Goal: Task Accomplishment & Management: Manage account settings

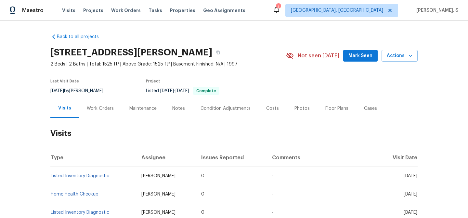
click at [102, 111] on div "Work Orders" at bounding box center [100, 108] width 43 height 19
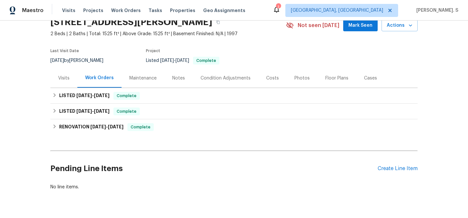
scroll to position [47, 0]
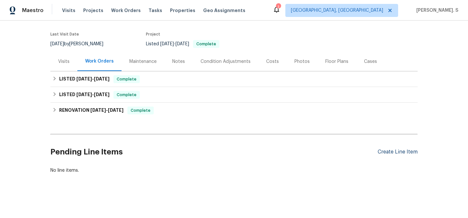
click at [383, 151] on div "Create Line Item" at bounding box center [398, 152] width 40 height 6
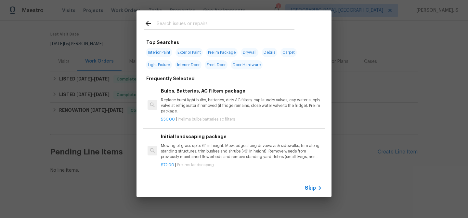
click at [209, 101] on p "Replace burnt light bulbs, batteries, dirty AC filters, cap laundry valves, cap…" at bounding box center [241, 105] width 161 height 17
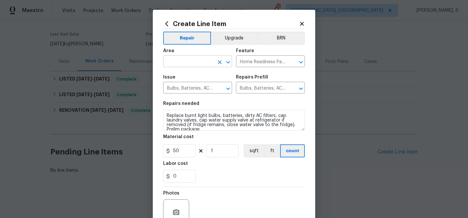
click at [225, 61] on icon "Open" at bounding box center [228, 62] width 8 height 8
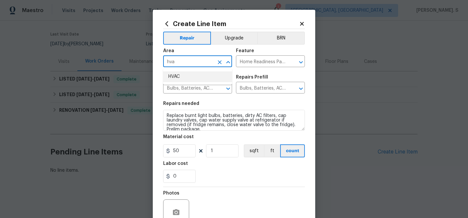
click at [192, 79] on li "HVAC" at bounding box center [197, 76] width 69 height 11
click at [301, 63] on icon "Open" at bounding box center [301, 62] width 8 height 8
type input "HVAC"
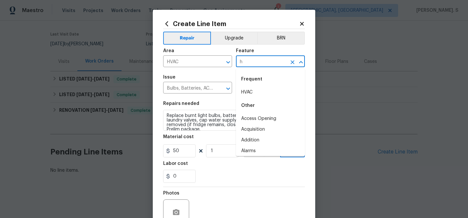
scroll to position [0, 0]
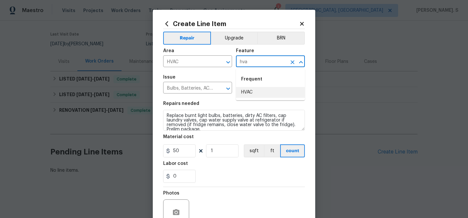
click at [271, 98] on ul "Frequent HVAC" at bounding box center [270, 85] width 69 height 32
click at [246, 92] on li "HVAC" at bounding box center [270, 92] width 69 height 11
click at [222, 89] on icon "Clear" at bounding box center [220, 88] width 7 height 7
type input "HVAC"
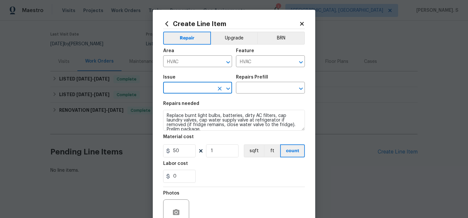
click at [227, 89] on icon "Open" at bounding box center [228, 89] width 8 height 8
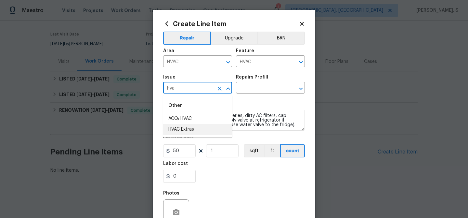
click at [210, 127] on li "HVAC Extras" at bounding box center [197, 129] width 69 height 11
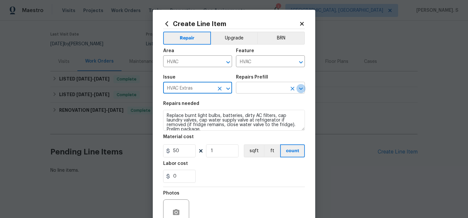
click at [302, 88] on icon "Open" at bounding box center [301, 88] width 4 height 2
type input "HVAC Extras"
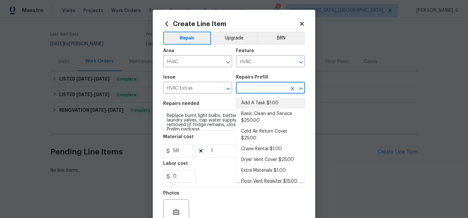
click at [274, 104] on li "Add A Task $1.00" at bounding box center [270, 103] width 69 height 11
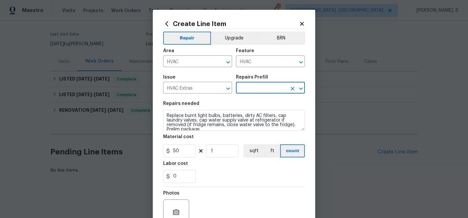
type input "Add A Task $1.00"
type textarea "HPM to detail"
type input "1"
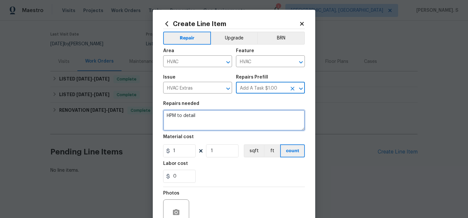
click at [200, 125] on textarea "HPM to detail" at bounding box center [234, 120] width 142 height 21
paste textarea "Feedback received that the outdoor unit is completely frozen. Please assess HVA…"
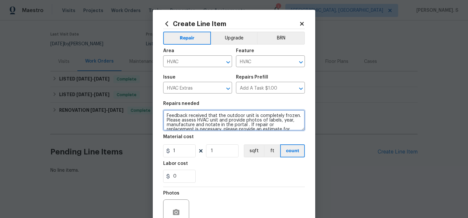
scroll to position [10, 0]
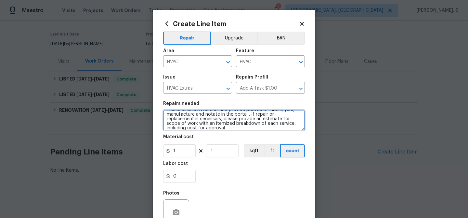
type textarea "Feedback received that the outdoor unit is completely frozen. Please assess HVA…"
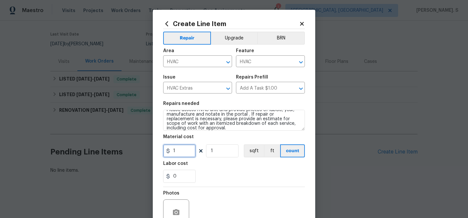
click at [186, 152] on input "1" at bounding box center [179, 150] width 33 height 13
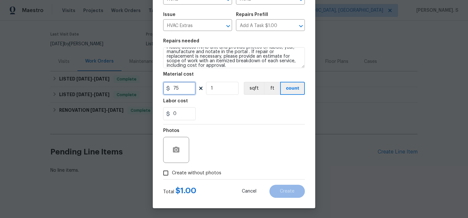
type input "75"
click at [182, 169] on label "Create without photos" at bounding box center [191, 172] width 62 height 12
click at [172, 169] on input "Create without photos" at bounding box center [166, 172] width 12 height 12
checkbox input "true"
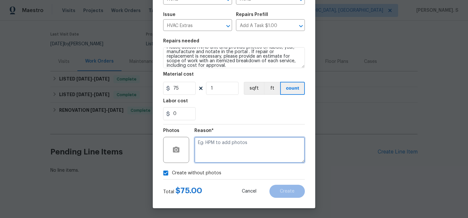
click at [237, 160] on textarea at bounding box center [249, 150] width 111 height 26
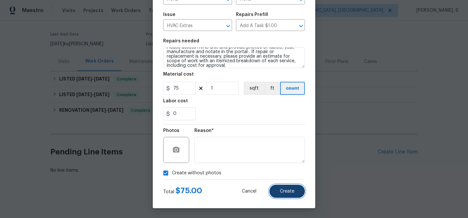
click at [286, 186] on button "Create" at bounding box center [287, 190] width 35 height 13
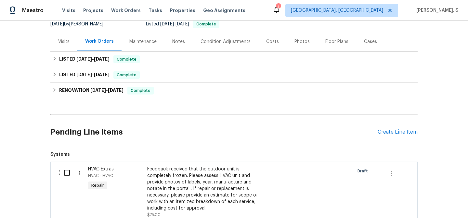
scroll to position [99, 0]
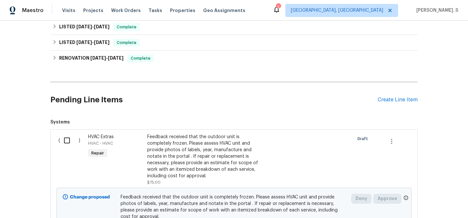
click at [70, 136] on input "checkbox" at bounding box center [69, 140] width 19 height 14
checkbox input "true"
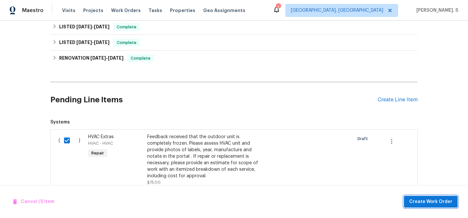
click at [431, 199] on span "Create Work Order" at bounding box center [430, 201] width 43 height 8
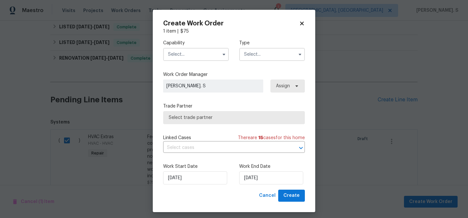
click at [191, 57] on input "text" at bounding box center [196, 54] width 66 height 13
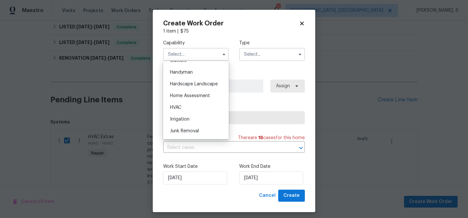
scroll to position [348, 0]
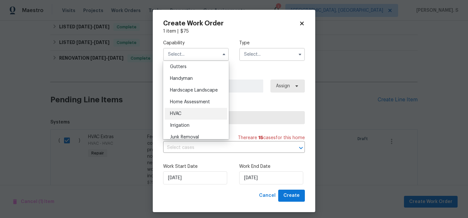
click at [186, 111] on div "HVAC" at bounding box center [196, 114] width 62 height 12
type input "HVAC"
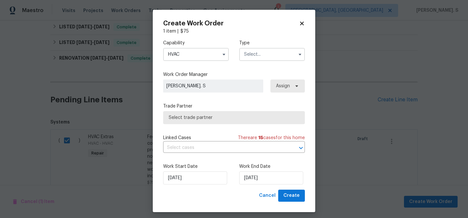
click at [270, 49] on input "text" at bounding box center [272, 54] width 66 height 13
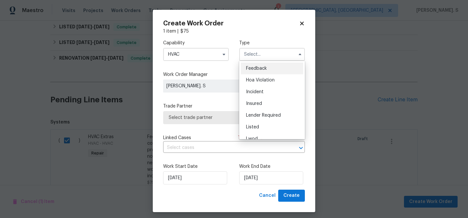
click at [257, 72] on div "Feedback" at bounding box center [272, 68] width 62 height 12
type input "Feedback"
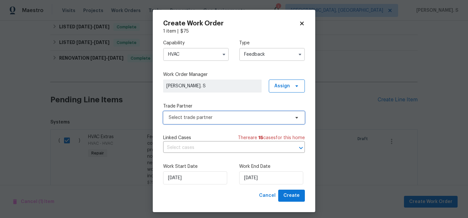
click at [218, 114] on span "Select trade partner" at bounding box center [229, 117] width 121 height 7
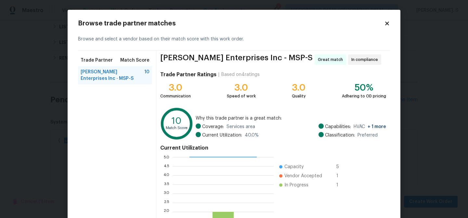
scroll to position [69, 0]
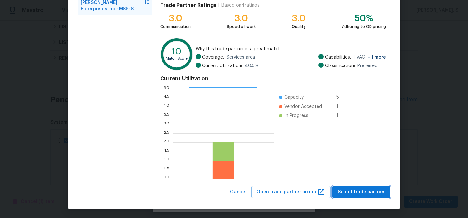
click at [355, 192] on span "Select trade partner" at bounding box center [361, 192] width 47 height 8
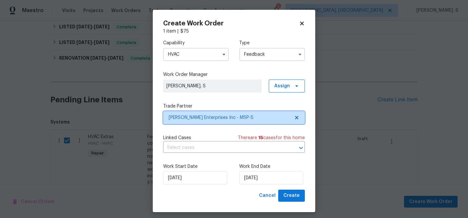
scroll to position [0, 0]
click at [193, 146] on input "text" at bounding box center [225, 147] width 124 height 10
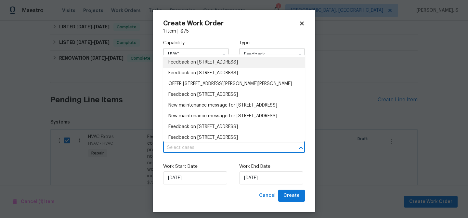
click at [197, 59] on li "Feedback on 6306 Brook Ln, Savage, MN 55378" at bounding box center [234, 62] width 142 height 11
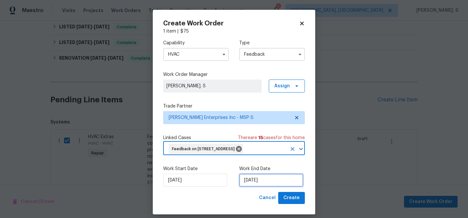
click at [255, 178] on input "[DATE]" at bounding box center [271, 179] width 64 height 13
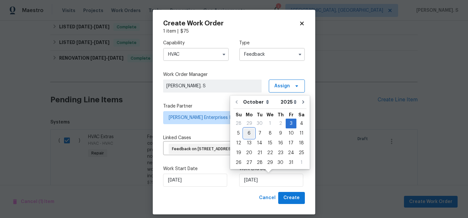
click at [247, 133] on div "6" at bounding box center [249, 132] width 11 height 9
type input "[DATE]"
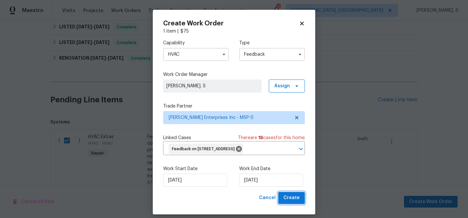
click at [286, 200] on span "Create" at bounding box center [292, 197] width 16 height 8
checkbox input "false"
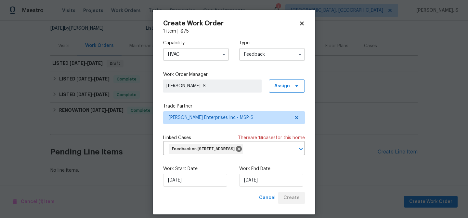
scroll to position [62, 0]
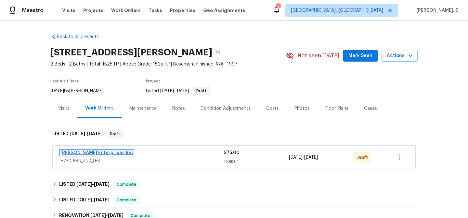
click at [80, 151] on link "[PERSON_NAME] Enterprises Inc" at bounding box center [96, 152] width 73 height 5
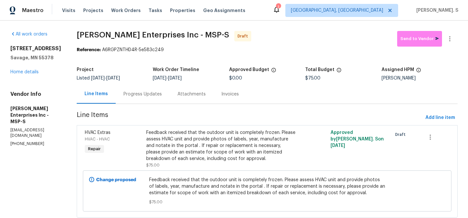
click at [136, 95] on div "Progress Updates" at bounding box center [143, 94] width 38 height 7
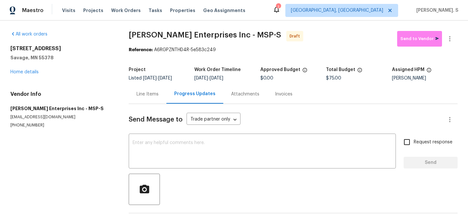
click at [188, 133] on div "Send Message to Trade partner only Trade partner only ​ x ​ Request response Se…" at bounding box center [293, 167] width 329 height 127
click at [177, 149] on textarea at bounding box center [262, 151] width 259 height 23
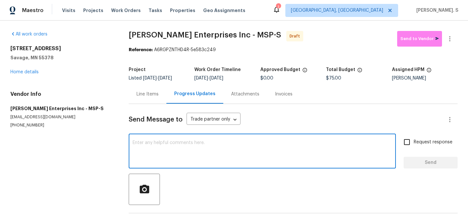
paste textarea "Hi this is Glory with Opendoor. I’m confirming you received the WO for the prop…"
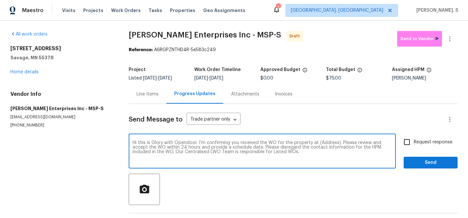
click at [327, 144] on textarea "Hi this is Glory with Opendoor. I’m confirming you received the WO for the prop…" at bounding box center [262, 151] width 259 height 23
paste textarea "6306 Brook Ln, Savage, MN 55378"
type textarea "Hi this is Glory with Opendoor. I’m confirming you received the WO for the prop…"
click at [453, 41] on icon "button" at bounding box center [450, 39] width 8 height 8
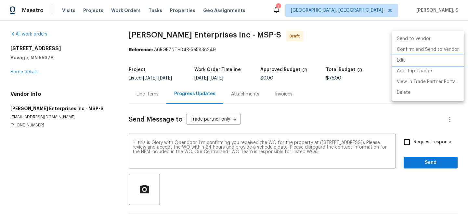
click at [418, 58] on li "Edit" at bounding box center [428, 60] width 73 height 11
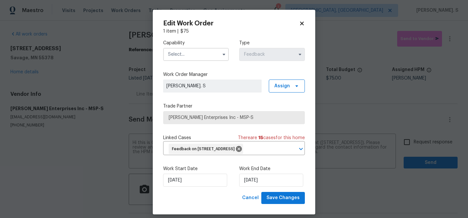
click at [203, 52] on input "text" at bounding box center [196, 54] width 66 height 13
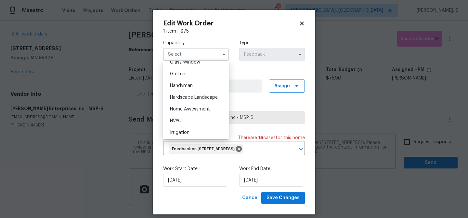
scroll to position [342, 0]
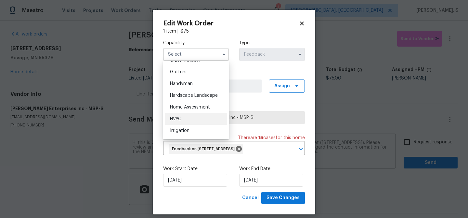
click at [192, 116] on div "HVAC" at bounding box center [196, 119] width 62 height 12
type input "HVAC"
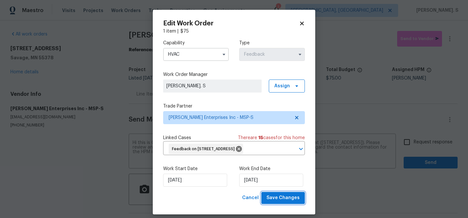
click at [285, 195] on span "Save Changes" at bounding box center [283, 197] width 33 height 8
click at [411, 139] on body "Maestro Visits Projects Work Orders Tasks Properties Geo Assignments 1 Albuquer…" at bounding box center [234, 109] width 468 height 218
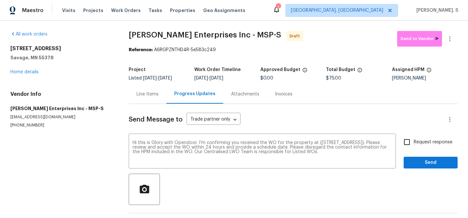
click at [411, 139] on input "Request response" at bounding box center [407, 142] width 14 height 14
checkbox input "true"
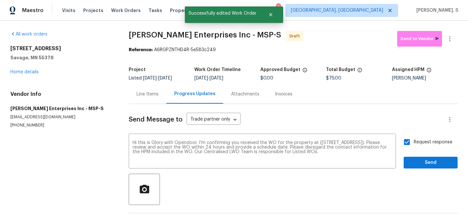
click at [411, 153] on div "Request response Send" at bounding box center [431, 151] width 54 height 33
click at [414, 163] on span "Send" at bounding box center [431, 162] width 44 height 8
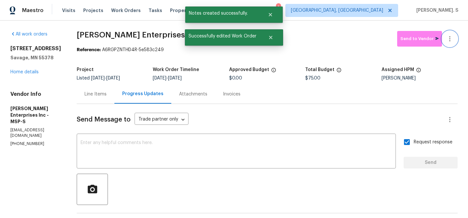
click at [444, 43] on button "button" at bounding box center [450, 39] width 16 height 16
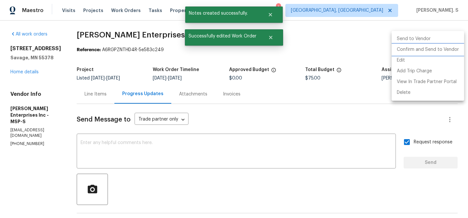
click at [419, 54] on li "Confirm and Send to Vendor" at bounding box center [428, 49] width 73 height 11
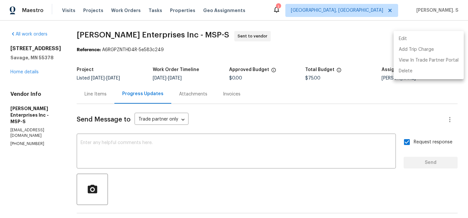
click at [279, 147] on div at bounding box center [234, 109] width 468 height 218
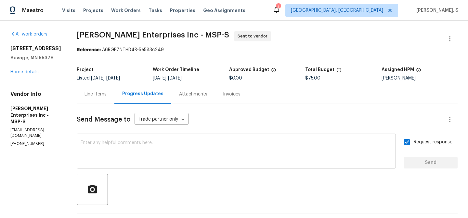
click at [271, 140] on textarea at bounding box center [237, 151] width 312 height 23
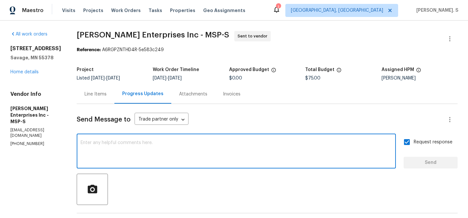
paste textarea "The Work Orders must include before-photos (both close-up and wide-angle) and a…"
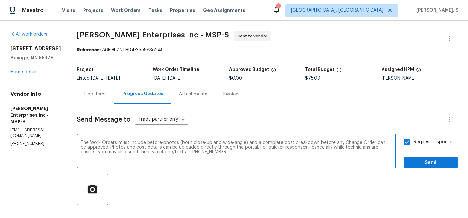
type textarea "The Work Orders must include before-photos (both close-up and wide-angle) and a…"
click at [443, 159] on span "Send" at bounding box center [431, 162] width 44 height 8
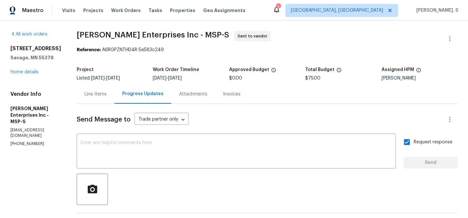
click at [156, 45] on span "Deschene Enterprises Inc - MSP-S Sent to vendor" at bounding box center [260, 39] width 366 height 16
click at [169, 34] on span "Deschene Enterprises Inc - MSP-S" at bounding box center [153, 35] width 153 height 8
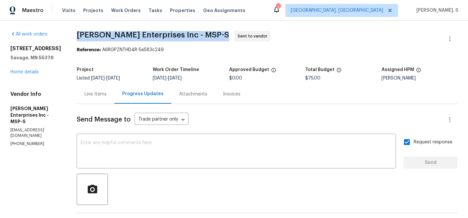
copy span "Deschene Enterprises Inc - MSP-S"
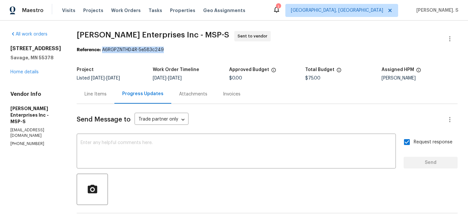
drag, startPoint x: 100, startPoint y: 51, endPoint x: 250, endPoint y: 51, distance: 150.2
click at [250, 51] on div "Reference: A6RGPZNTHD4R-5e583c249" at bounding box center [267, 50] width 381 height 7
copy div "A6RGPZNTHD4R-5e583c249"
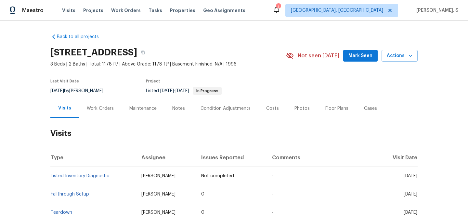
click at [106, 101] on div "Work Orders" at bounding box center [100, 108] width 43 height 19
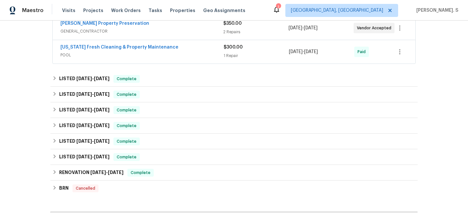
scroll to position [200, 0]
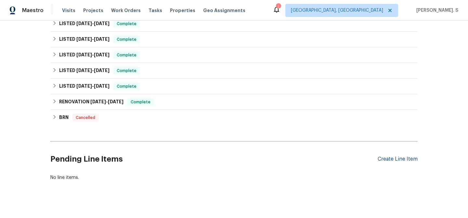
click at [403, 161] on div "Create Line Item" at bounding box center [398, 159] width 40 height 6
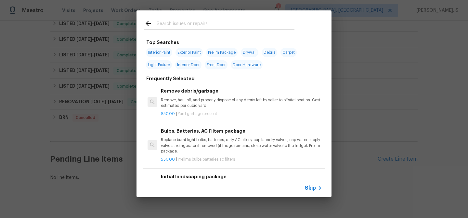
click at [193, 100] on p "Remove, haul off, and properly dispose of any debris left by seller to offsite …" at bounding box center [241, 102] width 161 height 11
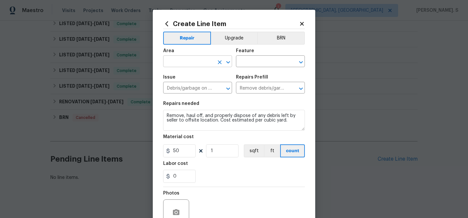
click at [231, 62] on icon "Open" at bounding box center [228, 62] width 8 height 8
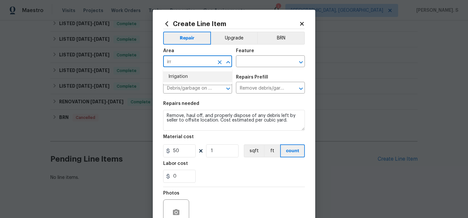
click at [221, 77] on li "Irrigation" at bounding box center [197, 76] width 69 height 11
click at [303, 62] on icon "Open" at bounding box center [301, 62] width 8 height 8
type input "Irrigation"
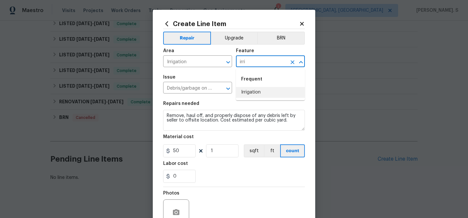
click at [255, 92] on li "Irrigation" at bounding box center [270, 92] width 69 height 11
click at [225, 87] on icon "Open" at bounding box center [228, 89] width 8 height 8
type input "Irrigation"
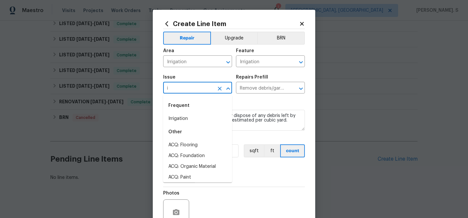
scroll to position [0, 0]
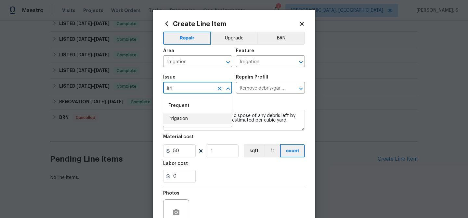
click at [220, 120] on li "Irrigation" at bounding box center [197, 118] width 69 height 11
type input "Irrigation"
click at [301, 84] on button "Open" at bounding box center [301, 88] width 9 height 9
type input "Irrigation"
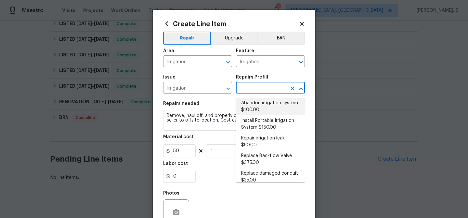
click at [265, 107] on li "Abandon irrigation system $100.00" at bounding box center [270, 107] width 69 height 18
type input "Abandon irrigation system $100.00"
type textarea "Prep and properly blowout the irrigation homes system. Ensure that there is no …"
type input "100"
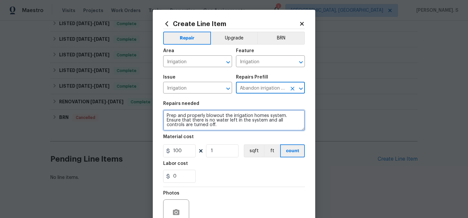
click at [202, 130] on textarea "Prep and properly blowout the irrigation homes system. Ensure that there is no …" at bounding box center [234, 120] width 142 height 21
paste textarea "#lwoleak Feedback received that the irrigation system is broken and causing wat…"
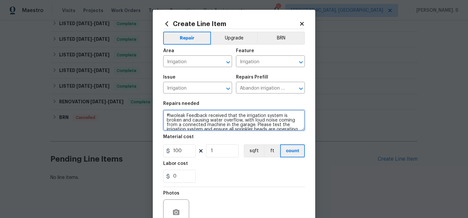
scroll to position [29, 0]
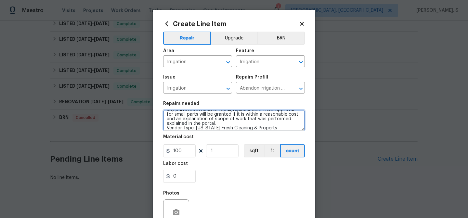
type textarea "#lwoleak Feedback received that the irrigation system is broken and causing wat…"
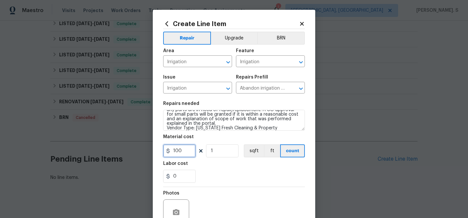
click at [184, 148] on input "100" at bounding box center [179, 150] width 33 height 13
click at [181, 147] on input "100" at bounding box center [179, 150] width 33 height 13
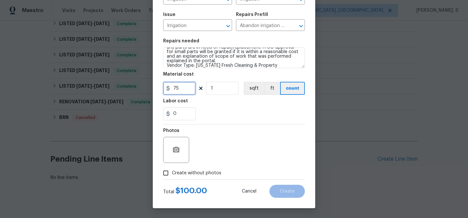
type input "75"
click at [172, 174] on span "Create without photos" at bounding box center [196, 172] width 49 height 7
click at [172, 174] on input "Create without photos" at bounding box center [166, 172] width 12 height 12
checkbox input "true"
click at [275, 134] on div "Reason*" at bounding box center [249, 132] width 111 height 8
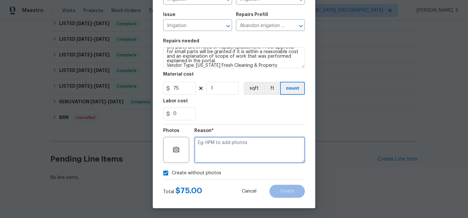
click at [263, 148] on textarea at bounding box center [249, 150] width 111 height 26
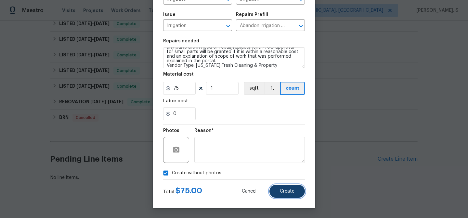
click at [285, 196] on button "Create" at bounding box center [287, 190] width 35 height 13
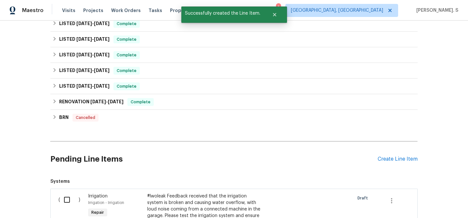
click at [67, 197] on input "checkbox" at bounding box center [69, 200] width 19 height 14
checkbox input "true"
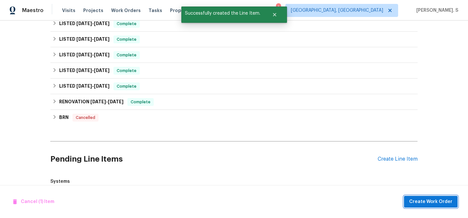
click at [450, 201] on span "Create Work Order" at bounding box center [430, 201] width 43 height 8
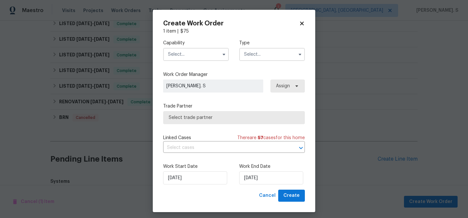
click at [188, 60] on input "text" at bounding box center [196, 54] width 66 height 13
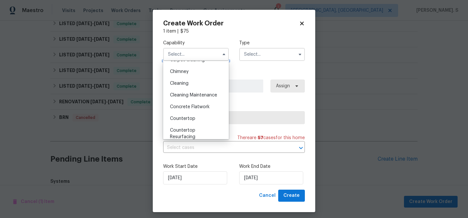
scroll to position [72, 0]
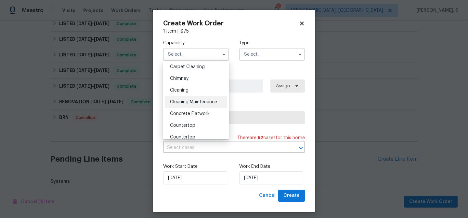
click at [206, 100] on span "Cleaning Maintenance" at bounding box center [193, 102] width 47 height 5
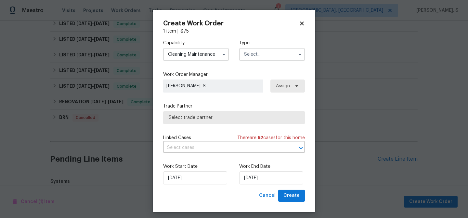
click at [260, 51] on input "text" at bounding box center [272, 54] width 66 height 13
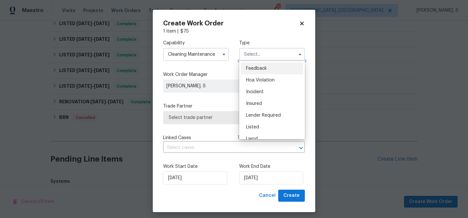
click at [259, 59] on input "text" at bounding box center [272, 54] width 66 height 13
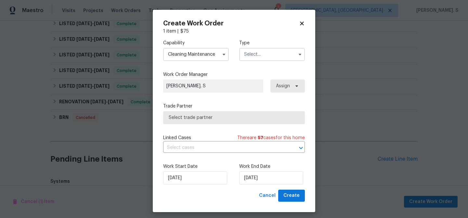
click at [258, 66] on div "Capability Cleaning Maintenance Type Feedback Hoa Violation Incident Insured Le…" at bounding box center [234, 50] width 142 height 32
click at [214, 117] on span "Select trade partner" at bounding box center [234, 117] width 131 height 7
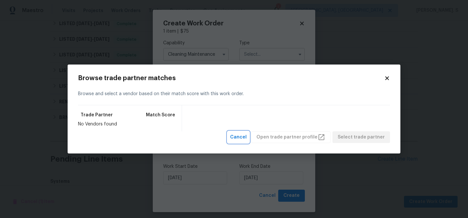
click at [243, 134] on span "Cancel" at bounding box center [238, 137] width 17 height 8
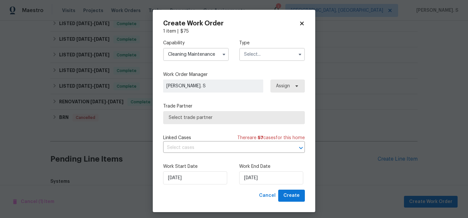
click at [211, 49] on input "Cleaning Maintenance" at bounding box center [196, 54] width 66 height 13
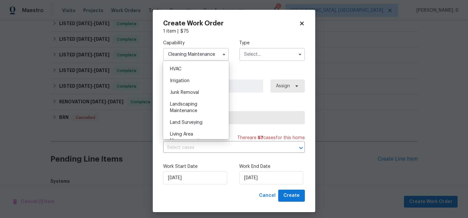
scroll to position [398, 0]
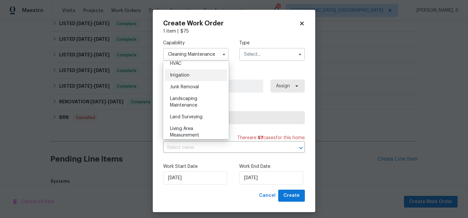
click at [203, 79] on div "Irrigation" at bounding box center [196, 75] width 62 height 12
type input "Irrigation"
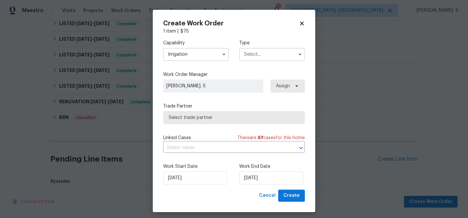
click at [264, 52] on input "text" at bounding box center [272, 54] width 66 height 13
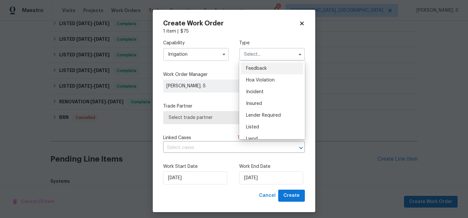
click at [261, 67] on span "Feedback" at bounding box center [256, 68] width 21 height 5
type input "Feedback"
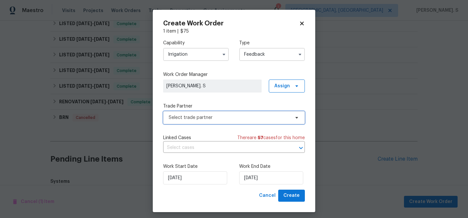
click at [242, 113] on span "Select trade partner" at bounding box center [234, 117] width 142 height 13
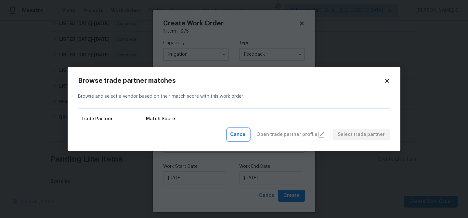
click at [247, 132] on span "Cancel" at bounding box center [238, 134] width 17 height 8
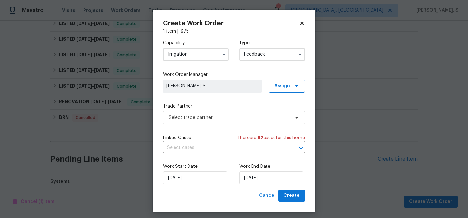
click at [250, 125] on div "Capability Irrigation Type Feedback Work Order Manager Glory Joyce. S Assign Tr…" at bounding box center [234, 111] width 142 height 155
click at [250, 121] on span "Select trade partner" at bounding box center [234, 117] width 142 height 13
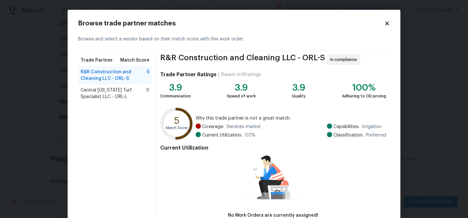
click at [389, 21] on icon at bounding box center [387, 23] width 6 height 6
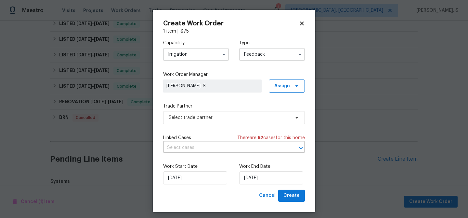
click at [194, 55] on input "Irrigation" at bounding box center [196, 54] width 66 height 13
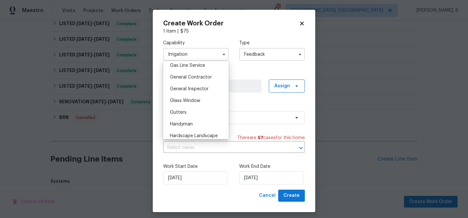
scroll to position [303, 0]
click at [195, 76] on span "General Contractor" at bounding box center [191, 75] width 42 height 5
type input "General Contractor"
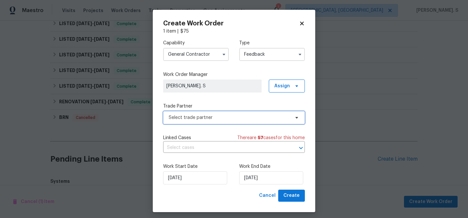
click at [204, 118] on span "Select trade partner" at bounding box center [229, 117] width 121 height 7
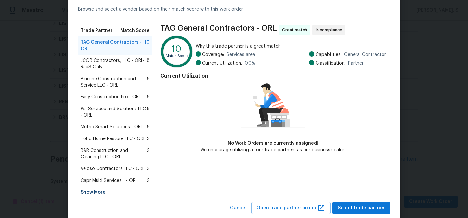
scroll to position [46, 0]
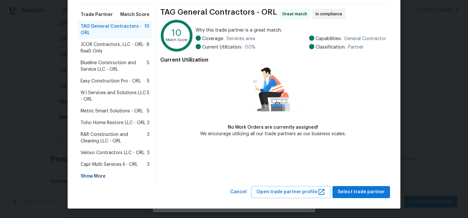
click at [106, 172] on div "Show More" at bounding box center [115, 176] width 74 height 12
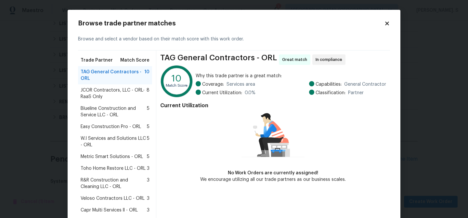
scroll to position [105, 0]
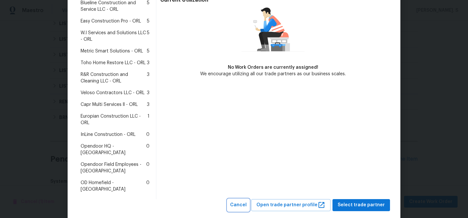
click at [247, 201] on span "Cancel" at bounding box center [238, 205] width 17 height 8
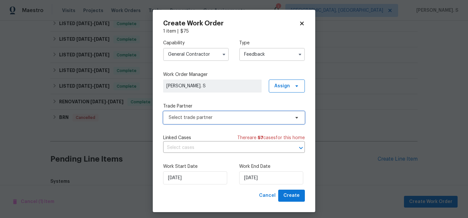
scroll to position [0, 0]
click at [301, 24] on icon at bounding box center [302, 23] width 4 height 4
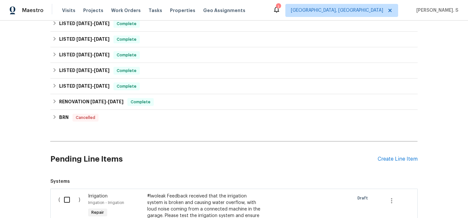
click at [69, 204] on input "checkbox" at bounding box center [69, 200] width 19 height 14
checkbox input "true"
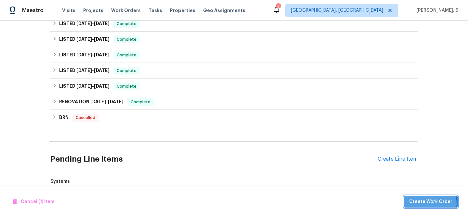
click at [431, 203] on span "Create Work Order" at bounding box center [430, 201] width 43 height 8
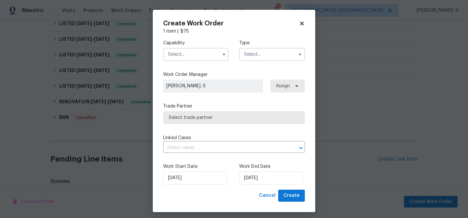
click at [215, 59] on input "text" at bounding box center [196, 54] width 66 height 13
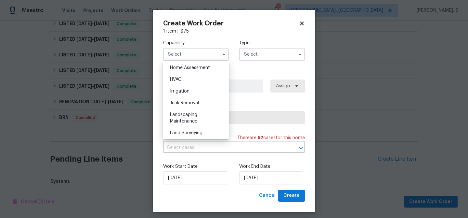
scroll to position [385, 0]
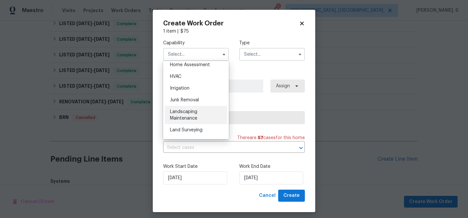
click at [200, 111] on div "Landscaping Maintenance" at bounding box center [196, 115] width 62 height 18
type input "Landscaping Maintenance"
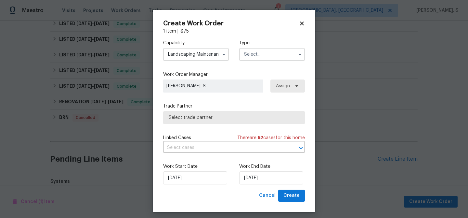
click at [262, 59] on input "text" at bounding box center [272, 54] width 66 height 13
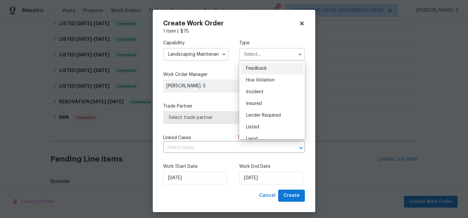
click at [262, 66] on span "Feedback" at bounding box center [256, 68] width 21 height 5
type input "Feedback"
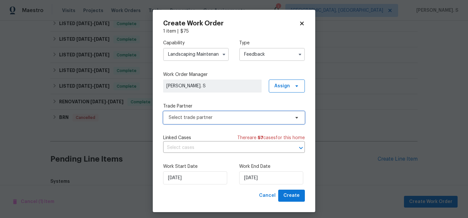
click at [259, 118] on span "Select trade partner" at bounding box center [229, 117] width 121 height 7
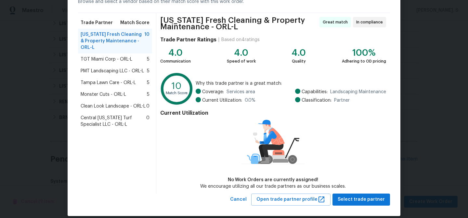
scroll to position [45, 0]
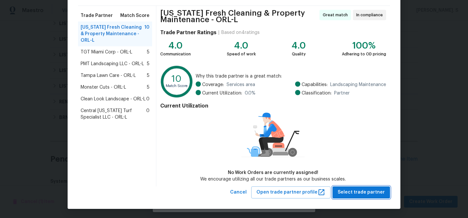
click at [358, 192] on span "Select trade partner" at bounding box center [361, 192] width 47 height 8
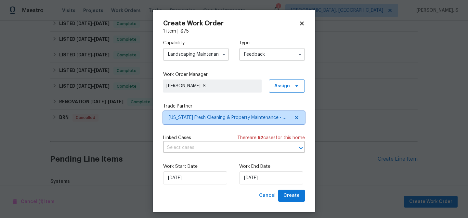
scroll to position [0, 0]
click at [189, 149] on input "text" at bounding box center [225, 147] width 124 height 10
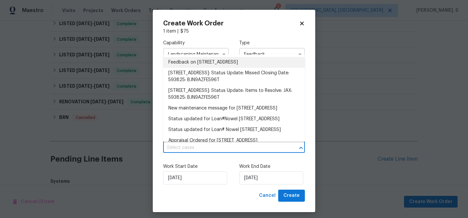
click at [196, 62] on li "Feedback on 41 Bud Field Dr, Palm Coast, FL 32137" at bounding box center [234, 62] width 142 height 11
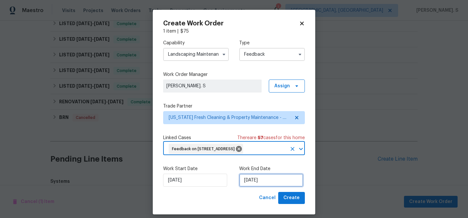
click at [247, 181] on input "10/3/2025" at bounding box center [271, 179] width 64 height 13
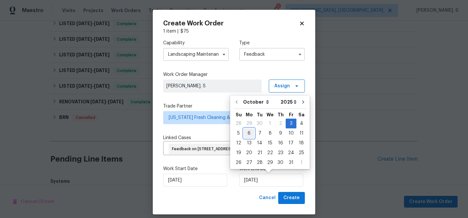
click at [249, 131] on div "6" at bounding box center [249, 132] width 11 height 9
type input "10/6/2025"
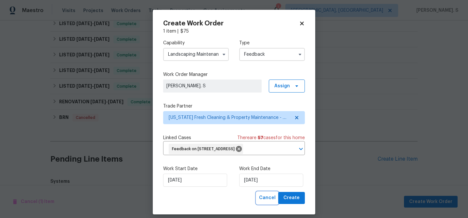
click at [278, 195] on button "Cancel" at bounding box center [268, 198] width 22 height 12
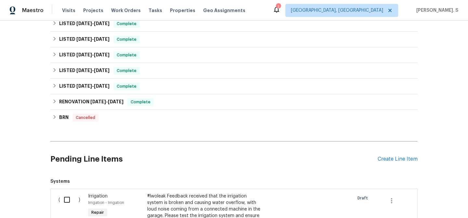
click at [68, 206] on input "checkbox" at bounding box center [69, 200] width 19 height 14
checkbox input "true"
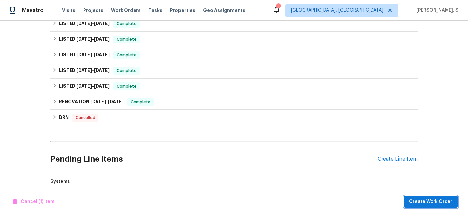
click at [423, 200] on span "Create Work Order" at bounding box center [430, 201] width 43 height 8
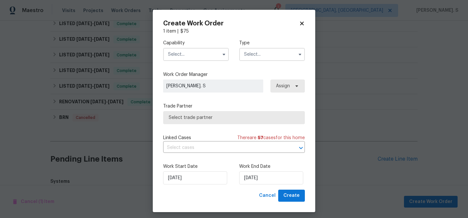
click at [199, 45] on label "Capability" at bounding box center [196, 43] width 66 height 7
click at [198, 51] on input "text" at bounding box center [196, 54] width 66 height 13
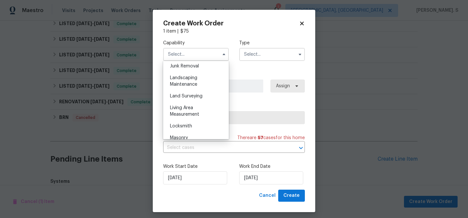
scroll to position [420, 0]
click at [190, 81] on span "Landscaping Maintenance" at bounding box center [183, 78] width 27 height 11
type input "Landscaping Maintenance"
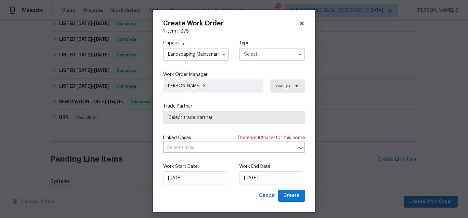
click at [264, 53] on input "text" at bounding box center [272, 54] width 66 height 13
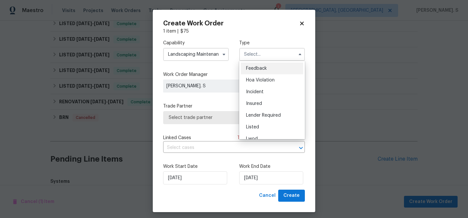
click at [261, 68] on span "Feedback" at bounding box center [256, 68] width 21 height 5
type input "Feedback"
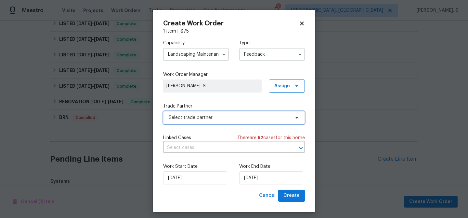
click at [244, 117] on span "Select trade partner" at bounding box center [229, 117] width 121 height 7
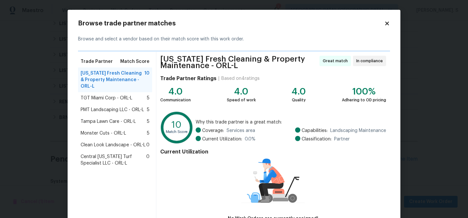
scroll to position [46, 0]
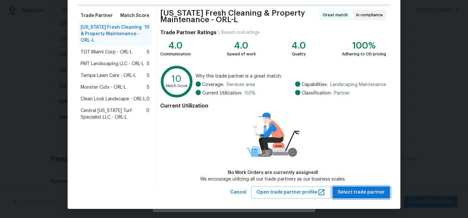
click at [353, 192] on span "Select trade partner" at bounding box center [361, 192] width 47 height 8
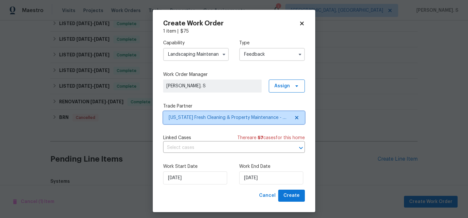
scroll to position [0, 0]
click at [226, 158] on div "Work Start Date 10/3/2025 Work End Date 10/3/2025" at bounding box center [234, 174] width 142 height 32
click at [226, 152] on input "text" at bounding box center [225, 147] width 124 height 10
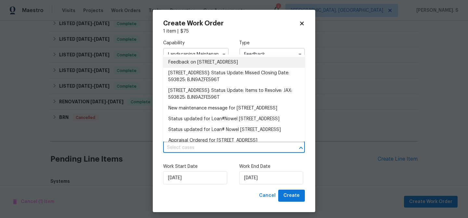
click at [213, 60] on li "Feedback on 41 Bud Field Dr, Palm Coast, FL 32137" at bounding box center [234, 62] width 142 height 11
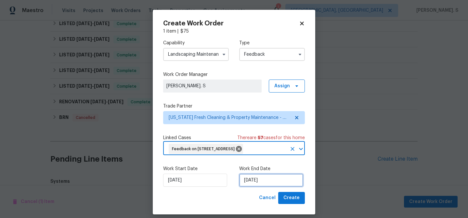
click at [265, 184] on input "10/3/2025" at bounding box center [271, 179] width 64 height 13
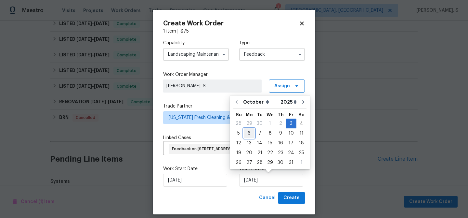
click at [247, 135] on div "6" at bounding box center [249, 132] width 11 height 9
type input "10/6/2025"
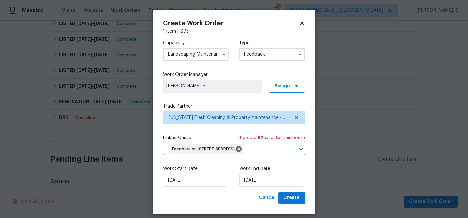
click at [288, 204] on div "Create Work Order 1 item | $ 75 Capability Landscaping Maintenance Type Feedbac…" at bounding box center [234, 112] width 163 height 204
click at [290, 201] on span "Create" at bounding box center [292, 197] width 16 height 8
checkbox input "false"
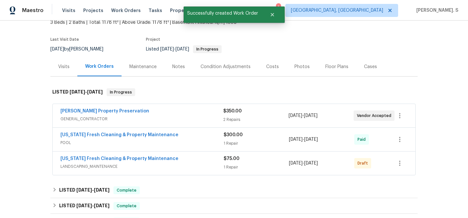
scroll to position [45, 0]
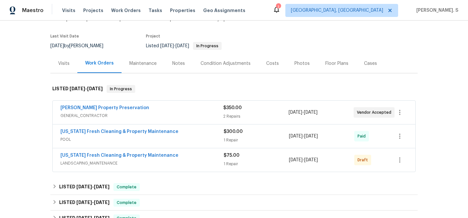
click at [87, 157] on span "Florida Fresh Cleaning & Property Maintenance" at bounding box center [119, 155] width 118 height 7
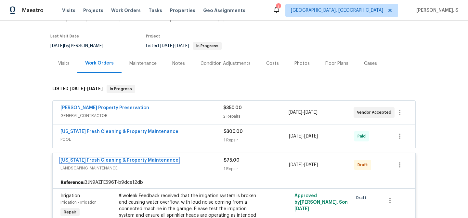
click at [99, 159] on link "Florida Fresh Cleaning & Property Maintenance" at bounding box center [119, 160] width 118 height 5
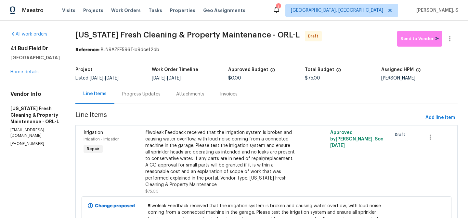
click at [130, 88] on div "Progress Updates" at bounding box center [141, 93] width 54 height 19
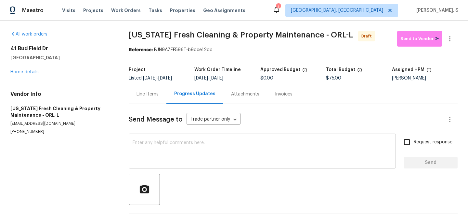
click at [181, 162] on textarea at bounding box center [262, 151] width 259 height 23
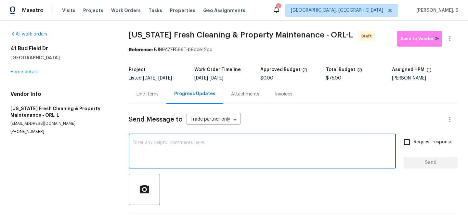
paste textarea "Hi this is Glory with Opendoor. I’m confirming you received the WO for the prop…"
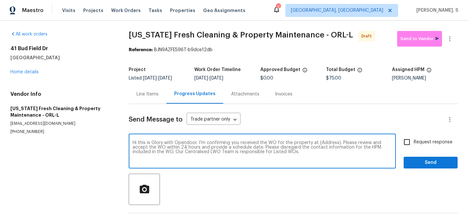
click at [329, 141] on textarea "Hi this is Glory with Opendoor. I’m confirming you received the WO for the prop…" at bounding box center [262, 151] width 259 height 23
paste textarea "41 Bud Field Dr, Palm Coast, FL 32137"
type textarea "Hi this is Glory with Opendoor. I’m confirming you received the WO for the prop…"
click at [459, 41] on div "All work orders 41 Bud Field Dr Palm Coast, FL 32137 Home details Vendor Info F…" at bounding box center [234, 130] width 468 height 221
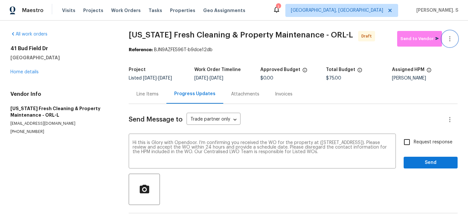
click at [455, 40] on button "button" at bounding box center [450, 39] width 16 height 16
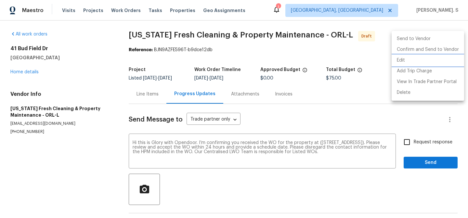
click at [435, 57] on li "Edit" at bounding box center [428, 60] width 73 height 11
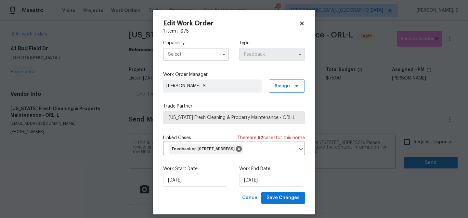
click at [201, 54] on input "text" at bounding box center [196, 54] width 66 height 13
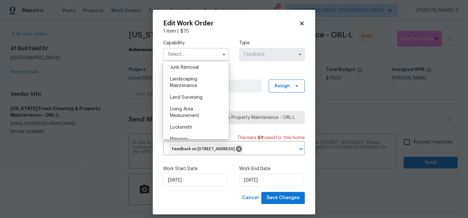
scroll to position [425, 0]
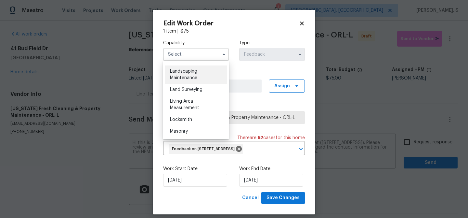
click at [189, 76] on span "Landscaping Maintenance" at bounding box center [183, 74] width 27 height 11
type input "Landscaping Maintenance"
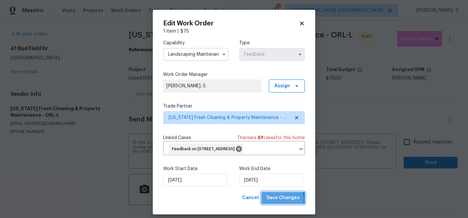
click at [279, 199] on span "Save Changes" at bounding box center [283, 197] width 33 height 8
click at [419, 145] on body "Maestro Visits Projects Work Orders Tasks Properties Geo Assignments 1 Albuquer…" at bounding box center [234, 109] width 468 height 218
click at [419, 145] on span "Request response" at bounding box center [433, 142] width 39 height 7
click at [414, 145] on input "Request response" at bounding box center [407, 142] width 14 height 14
checkbox input "true"
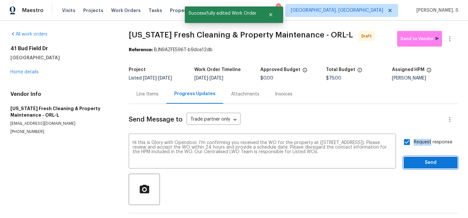
click at [415, 165] on span "Send" at bounding box center [431, 162] width 44 height 8
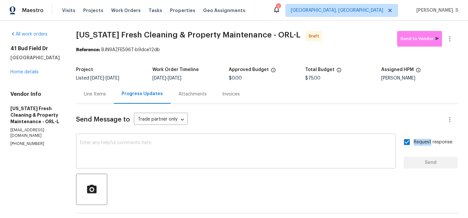
click at [238, 145] on textarea at bounding box center [236, 151] width 312 height 23
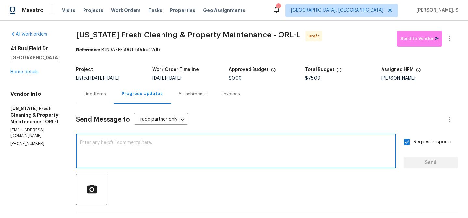
paste textarea "The Work Orders must include before-photos (both close-up and wide-angle) and a…"
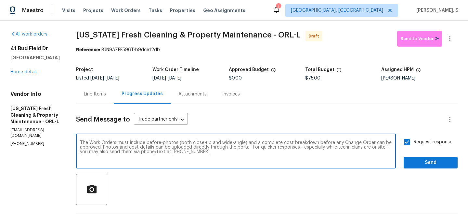
type textarea "The Work Orders must include before-photos (both close-up and wide-angle) and a…"
click at [419, 166] on span "Send" at bounding box center [431, 162] width 44 height 8
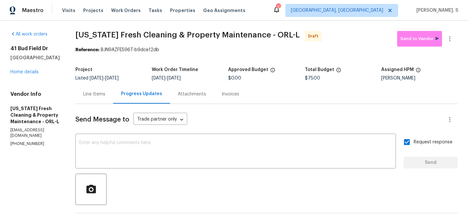
click at [121, 36] on span "Florida Fresh Cleaning & Property Maintenance - ORL-L" at bounding box center [187, 35] width 224 height 8
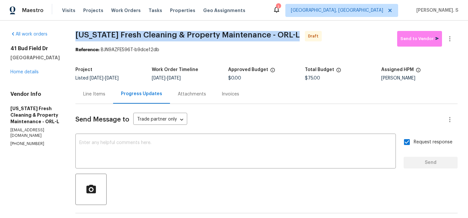
copy span "Florida Fresh Cleaning & Property Maintenance - ORL-L"
click at [454, 41] on icon "button" at bounding box center [450, 39] width 8 height 8
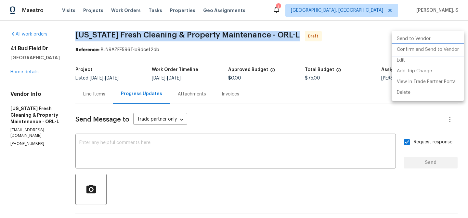
click at [449, 53] on li "Confirm and Send to Vendor" at bounding box center [428, 49] width 73 height 11
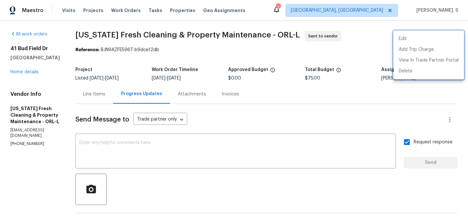
drag, startPoint x: 104, startPoint y: 48, endPoint x: 176, endPoint y: 50, distance: 72.5
click at [176, 50] on div at bounding box center [234, 109] width 468 height 218
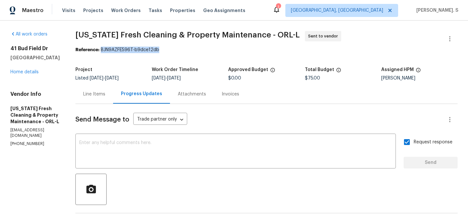
drag, startPoint x: 103, startPoint y: 48, endPoint x: 254, endPoint y: 46, distance: 150.9
click at [254, 46] on section "Florida Fresh Cleaning & Property Maintenance - ORL-L Sent to vendor Reference:…" at bounding box center [266, 179] width 382 height 297
copy section "Reference:"
drag, startPoint x: 103, startPoint y: 50, endPoint x: 245, endPoint y: 50, distance: 141.8
click at [245, 50] on div "Reference: BJN9AZFE596T-b9dce12db" at bounding box center [266, 50] width 382 height 7
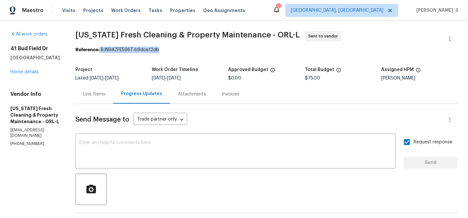
copy div "BJN9AZFE596T-b9dce12db"
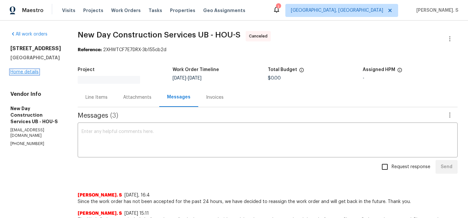
click at [23, 73] on link "Home details" at bounding box center [24, 72] width 28 height 5
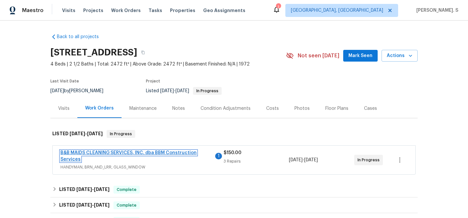
click at [183, 153] on link "B&B MAIDS CLEANING SERVICES, INC. dba BBM Construction Services" at bounding box center [128, 155] width 136 height 11
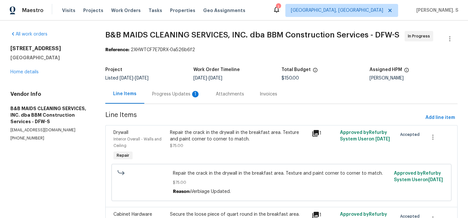
click at [173, 105] on section "B&B MAIDS CLEANING SERVICES, INC. dba BBM Construction Services - DFW-S In Prog…" at bounding box center [281, 198] width 352 height 334
click at [174, 99] on div "Progress Updates 1" at bounding box center [176, 93] width 64 height 19
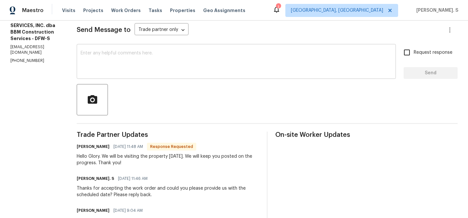
scroll to position [93, 0]
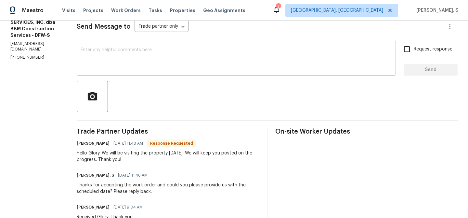
click at [169, 53] on textarea at bounding box center [237, 58] width 312 height 23
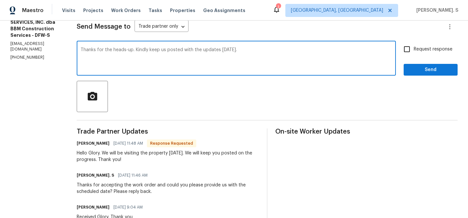
type textarea "Thanks for the heads-up. Kindly keep us posted with the updates today."
click at [412, 48] on input "Request response" at bounding box center [407, 49] width 14 height 14
checkbox input "true"
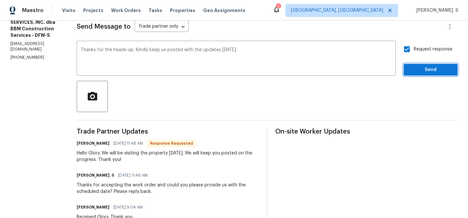
click at [414, 75] on button "Send" at bounding box center [431, 70] width 54 height 12
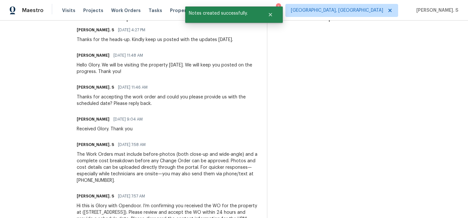
scroll to position [206, 0]
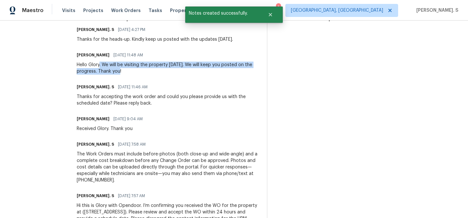
drag, startPoint x: 123, startPoint y: 62, endPoint x: 128, endPoint y: 78, distance: 16.8
click at [128, 78] on div "Trade Partner Updates Glory Joyce. S 10/03/2025 4:27 PM Thanks for the heads-up…" at bounding box center [168, 125] width 182 height 221
copy div ". We will be visiting the property today. We will keep you posted on the progre…"
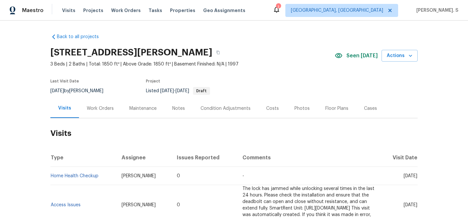
click at [101, 110] on div "Work Orders" at bounding box center [100, 108] width 27 height 7
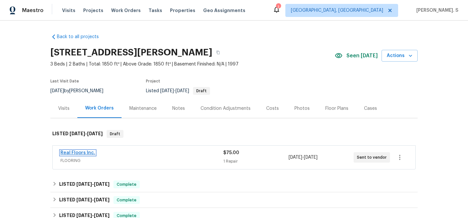
click at [73, 154] on link "Real Floors Inc." at bounding box center [77, 152] width 35 height 5
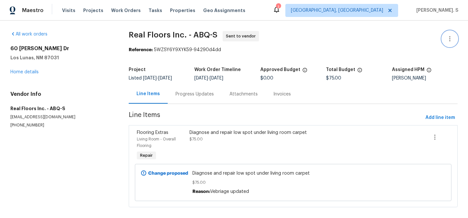
click at [455, 41] on button "button" at bounding box center [450, 39] width 16 height 16
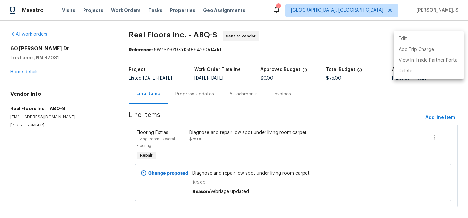
click at [416, 42] on li "Edit" at bounding box center [429, 38] width 70 height 11
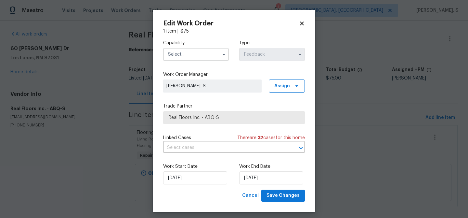
click at [195, 53] on input "text" at bounding box center [196, 54] width 66 height 13
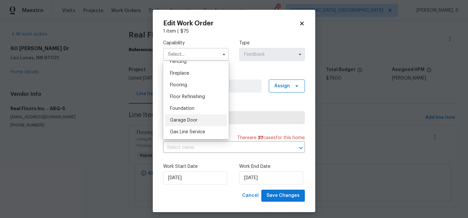
scroll to position [233, 0]
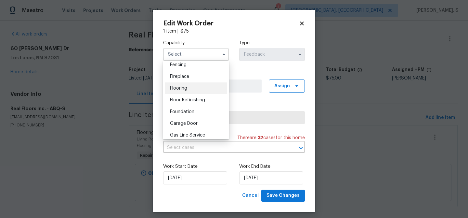
click at [192, 84] on div "Flooring" at bounding box center [196, 88] width 62 height 12
type input "Flooring"
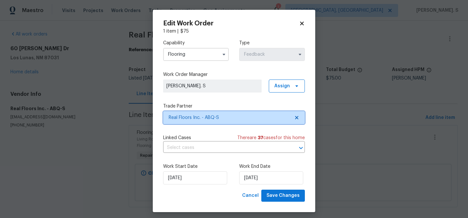
click at [299, 116] on icon at bounding box center [296, 117] width 5 height 5
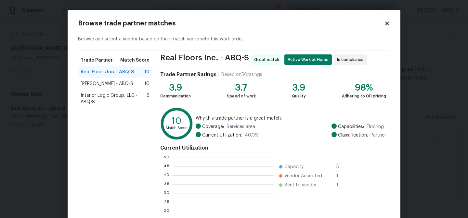
scroll to position [91, 101]
click at [129, 86] on span "Sherwin Williams - ABQ-S" at bounding box center [107, 83] width 53 height 7
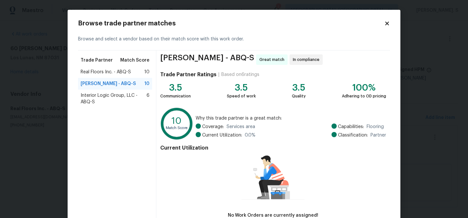
scroll to position [43, 0]
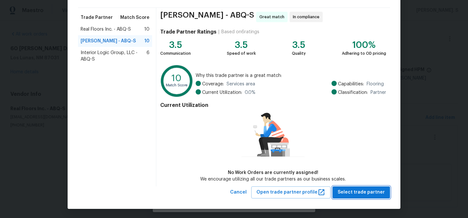
click at [348, 188] on span "Select trade partner" at bounding box center [361, 192] width 47 height 8
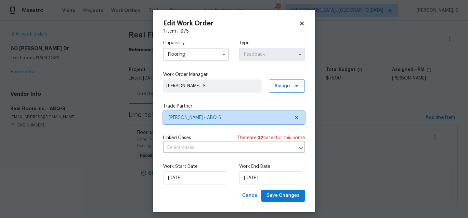
scroll to position [0, 0]
click at [202, 151] on input "text" at bounding box center [225, 147] width 124 height 10
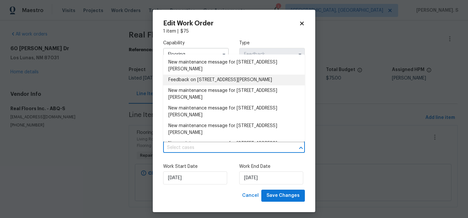
click at [181, 80] on li "Feedback on 60 Turner Dr, Los Lunas, NM 87031" at bounding box center [234, 79] width 142 height 11
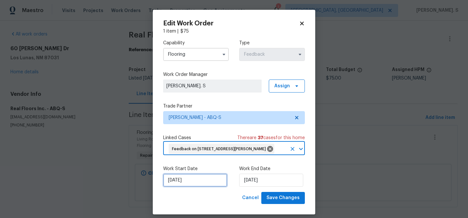
click at [193, 179] on input "[DATE]" at bounding box center [195, 179] width 64 height 13
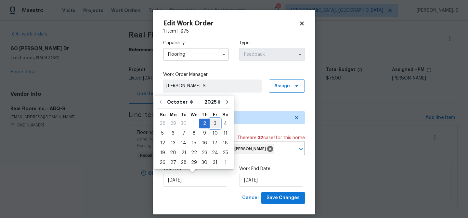
click at [210, 122] on div "3" at bounding box center [215, 123] width 11 height 9
type input "[DATE]"
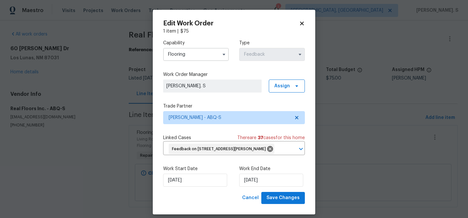
click at [256, 188] on div "Work Start Date 10/3/2025 Work End Date 10/6/2025" at bounding box center [234, 176] width 142 height 32
click at [279, 196] on span "Save Changes" at bounding box center [283, 197] width 33 height 8
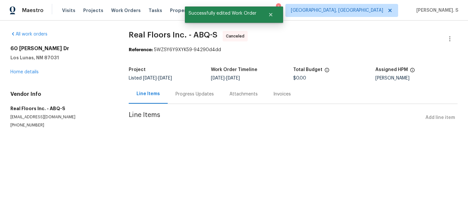
click at [184, 96] on div "Progress Updates" at bounding box center [195, 94] width 38 height 7
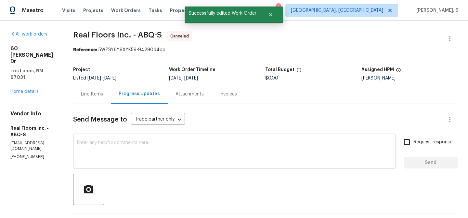
click at [171, 153] on textarea at bounding box center [234, 151] width 315 height 23
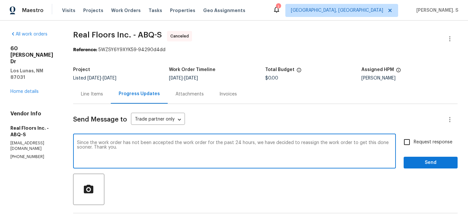
type textarea "Since the work order has not been accepted the work order for the past 24 hours…"
click at [420, 146] on label "Request response" at bounding box center [426, 142] width 52 height 14
click at [414, 146] on input "Request response" at bounding box center [407, 142] width 14 height 14
checkbox input "true"
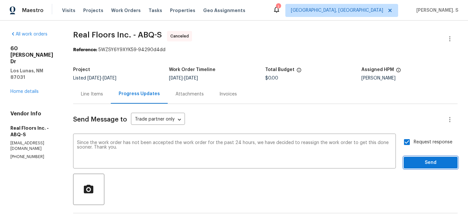
click at [418, 160] on span "Send" at bounding box center [431, 162] width 44 height 8
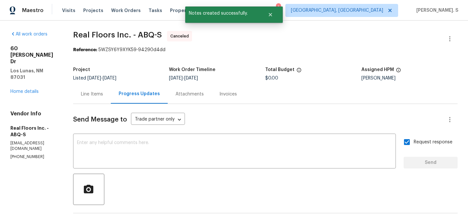
click at [125, 28] on div "All work orders 60 Turner Dr Los Lunas, NM 87031 Home details Vendor Info Real …" at bounding box center [234, 198] width 468 height 356
copy span "Real Floors Inc. - ABQ-S"
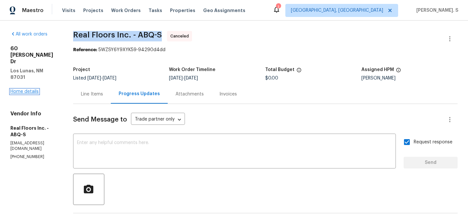
click at [18, 89] on link "Home details" at bounding box center [24, 91] width 28 height 5
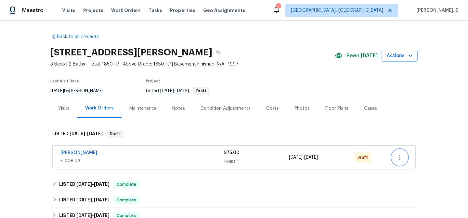
click at [401, 153] on button "button" at bounding box center [400, 157] width 16 height 16
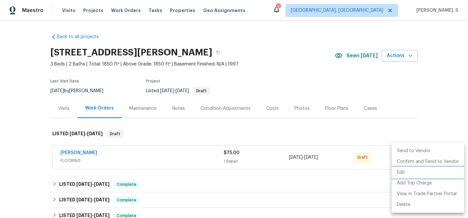
click at [400, 172] on li "Edit" at bounding box center [428, 172] width 73 height 11
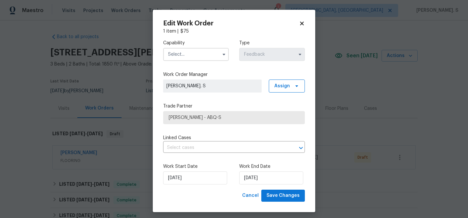
click at [201, 55] on input "text" at bounding box center [196, 54] width 66 height 13
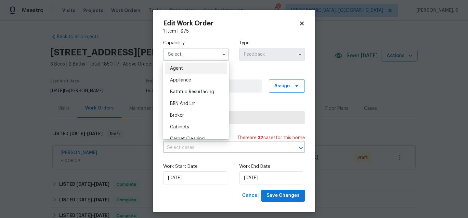
scroll to position [4, 0]
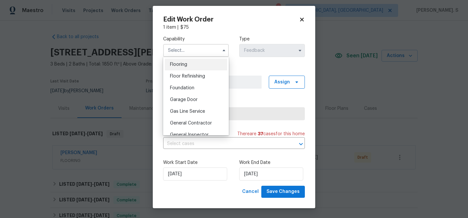
click at [185, 67] on div "Flooring" at bounding box center [196, 65] width 62 height 12
type input "Flooring"
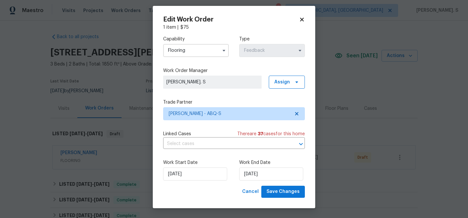
scroll to position [241, 0]
click at [296, 114] on icon at bounding box center [296, 113] width 3 height 3
click at [296, 114] on icon at bounding box center [296, 113] width 5 height 5
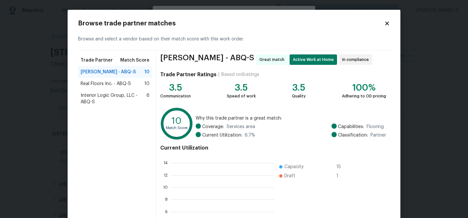
scroll to position [91, 103]
click at [98, 106] on div "Interior Logic Group, LLC - ABQ-S 6" at bounding box center [115, 98] width 74 height 18
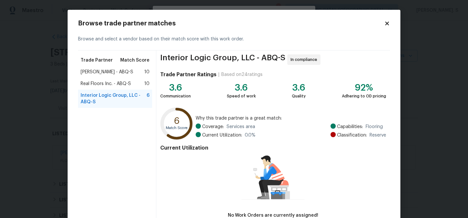
scroll to position [43, 0]
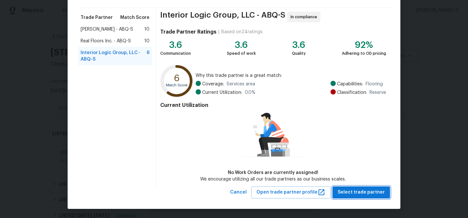
click at [349, 190] on span "Select trade partner" at bounding box center [361, 192] width 47 height 8
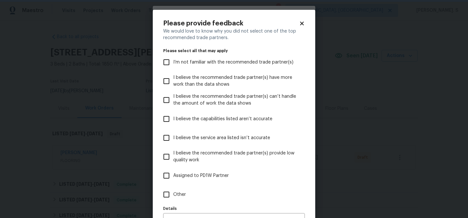
scroll to position [0, 0]
click at [184, 190] on label "Other" at bounding box center [230, 194] width 140 height 19
click at [173, 190] on input "Other" at bounding box center [167, 194] width 14 height 14
checkbox input "true"
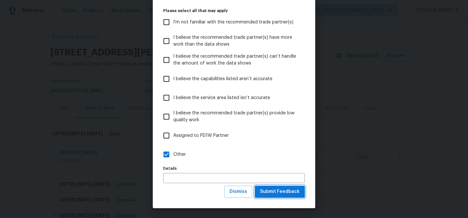
click at [285, 194] on span "Submit Feedback" at bounding box center [280, 191] width 40 height 8
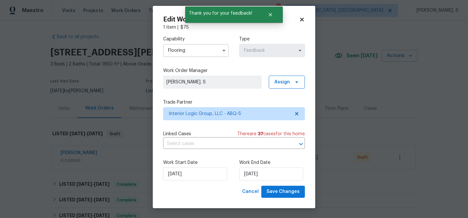
scroll to position [0, 0]
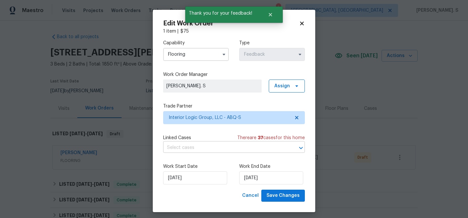
click at [187, 148] on input "text" at bounding box center [225, 147] width 124 height 10
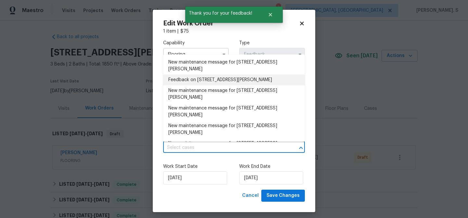
click at [205, 81] on li "Feedback on [STREET_ADDRESS][PERSON_NAME]" at bounding box center [234, 79] width 142 height 11
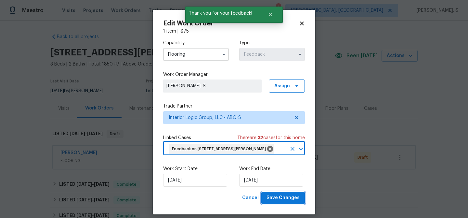
click at [272, 198] on span "Save Changes" at bounding box center [283, 197] width 33 height 8
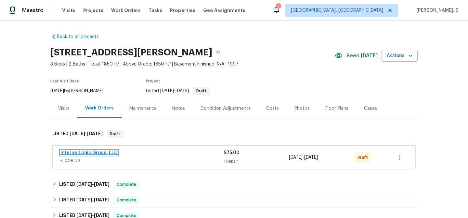
click at [83, 150] on link "Interior Logic Group, LLC" at bounding box center [88, 152] width 57 height 5
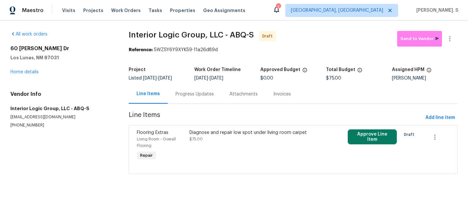
click at [217, 152] on div "Diagnose and repair low spot under living room carpet $75.00" at bounding box center [254, 145] width 132 height 36
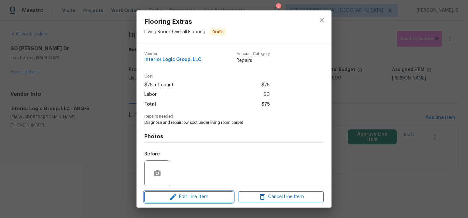
click at [208, 191] on button "Edit Line Item" at bounding box center [188, 196] width 89 height 11
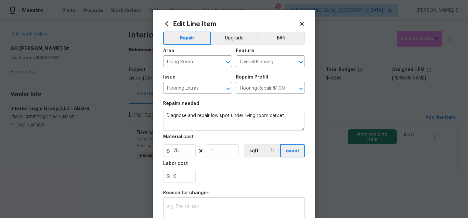
click at [196, 201] on div "x ​" at bounding box center [234, 211] width 142 height 24
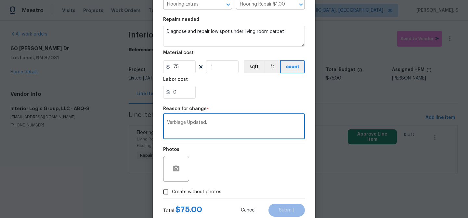
scroll to position [103, 0]
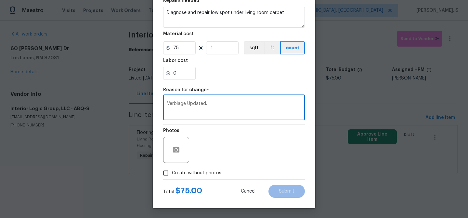
type textarea "Verbiage Updated."
click at [218, 172] on span "Create without photos" at bounding box center [196, 172] width 49 height 7
click at [172, 172] on input "Create without photos" at bounding box center [166, 172] width 12 height 12
checkbox input "true"
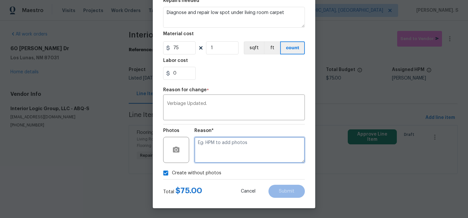
click at [251, 154] on textarea at bounding box center [249, 150] width 111 height 26
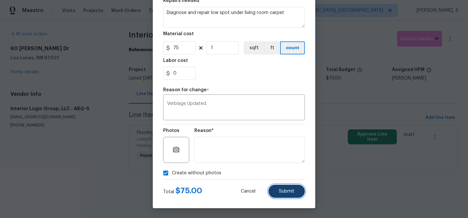
click at [295, 192] on button "Submit" at bounding box center [287, 190] width 36 height 13
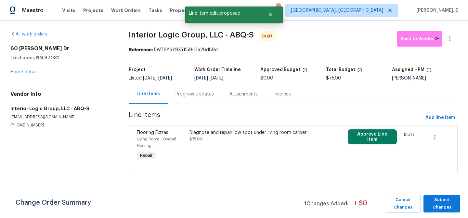
scroll to position [0, 0]
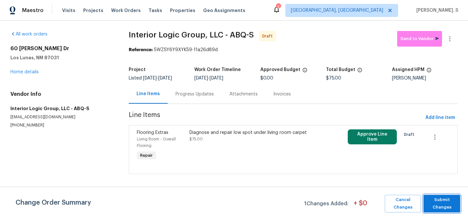
click at [432, 197] on span "Submit Changes" at bounding box center [442, 203] width 30 height 15
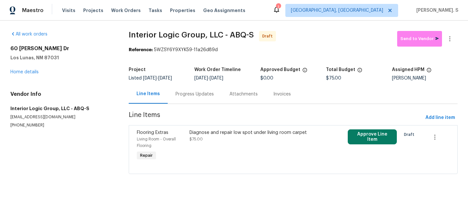
click at [213, 89] on div "Progress Updates" at bounding box center [195, 93] width 54 height 19
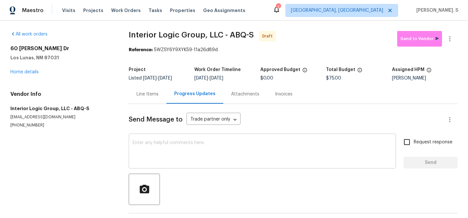
click at [150, 156] on textarea at bounding box center [262, 151] width 259 height 23
paste textarea "Hi this is Glory with Opendoor. I’m confirming you received the WO for the prop…"
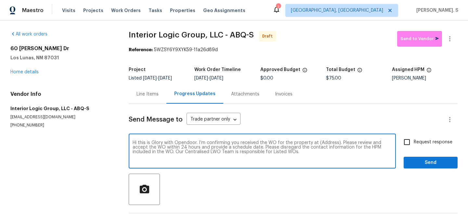
click at [330, 142] on textarea "Hi this is Glory with Opendoor. I’m confirming you received the WO for the prop…" at bounding box center [262, 151] width 259 height 23
paste textarea "60 Turner Dr, Los Lunas, NM 87031"
type textarea "Hi this is Glory with Opendoor. I’m confirming you received the WO for the prop…"
click at [450, 43] on button "button" at bounding box center [450, 39] width 16 height 16
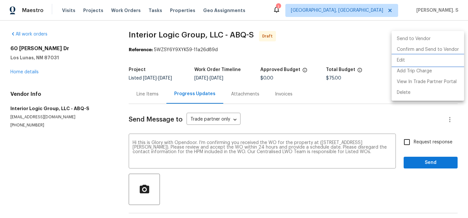
click at [408, 59] on li "Edit" at bounding box center [428, 60] width 73 height 11
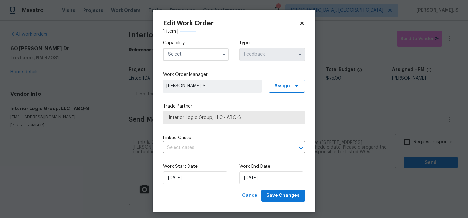
click at [168, 58] on input "text" at bounding box center [196, 54] width 66 height 13
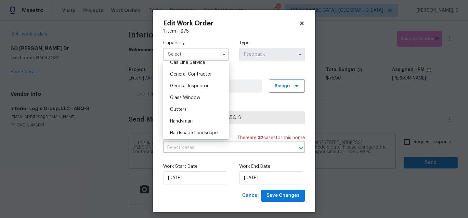
scroll to position [311, 0]
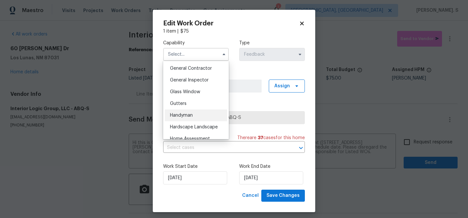
click at [188, 114] on span "Handyman" at bounding box center [181, 115] width 23 height 5
type input "Handyman"
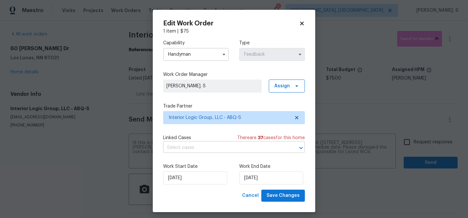
click at [185, 150] on input "text" at bounding box center [225, 147] width 124 height 10
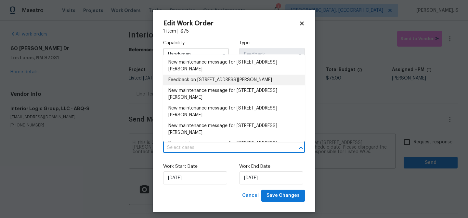
click at [208, 81] on li "Feedback on 60 Turner Dr, Los Lunas, NM 87031" at bounding box center [234, 79] width 142 height 11
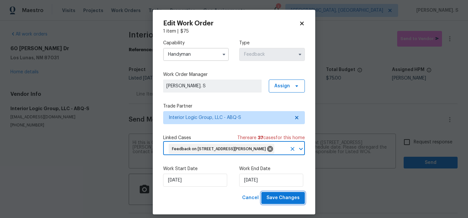
click at [280, 195] on span "Save Changes" at bounding box center [283, 197] width 33 height 8
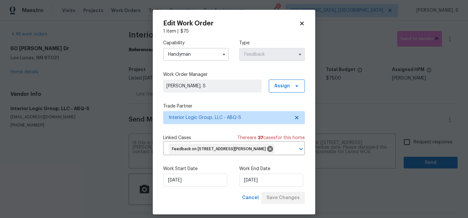
click at [427, 143] on body "Maestro Visits Projects Work Orders Tasks Properties Geo Assignments 1 Albuquer…" at bounding box center [234, 109] width 468 height 218
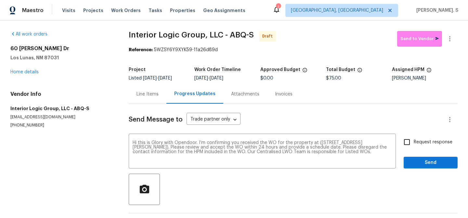
click at [425, 147] on label "Request response" at bounding box center [426, 142] width 52 height 14
click at [414, 147] on input "Request response" at bounding box center [407, 142] width 14 height 14
checkbox input "true"
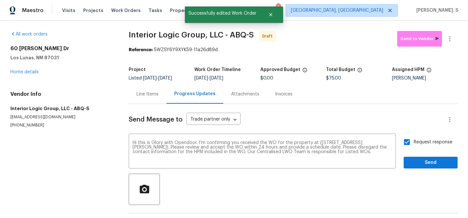
click at [418, 169] on div "Send Message to Trade partner only Trade partner only ​ Hi this is Glory with O…" at bounding box center [293, 167] width 329 height 127
click at [421, 164] on span "Send" at bounding box center [431, 162] width 44 height 8
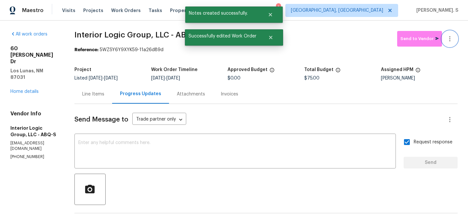
click at [452, 41] on icon "button" at bounding box center [450, 39] width 8 height 8
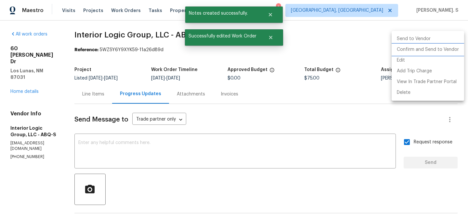
click at [430, 50] on li "Confirm and Send to Vendor" at bounding box center [428, 49] width 73 height 11
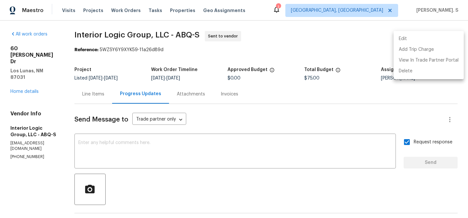
click at [153, 155] on div at bounding box center [234, 109] width 468 height 218
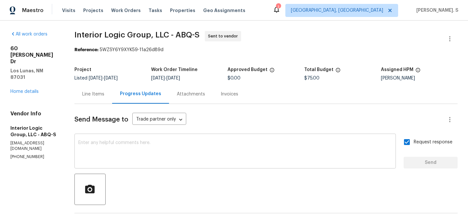
click at [148, 142] on textarea at bounding box center [235, 151] width 314 height 23
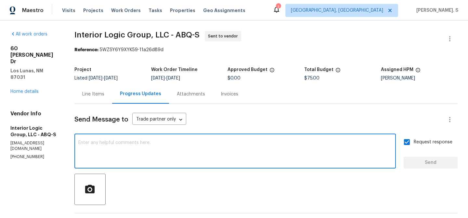
click at [165, 146] on textarea at bounding box center [235, 151] width 314 height 23
paste textarea "Hi this is Glory with Opendoor. I’m confirming you received the WO for the prop…"
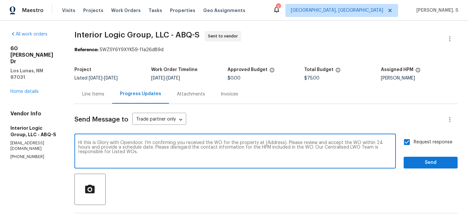
click at [288, 141] on textarea "Hi this is Glory with Opendoor. I’m confirming you received the WO for the prop…" at bounding box center [235, 151] width 314 height 23
paste textarea "60 Turner Dr, Los Lunas, NM 87031"
type textarea "Hi this is Glory with Opendoor. I’m confirming you received the WO for the prop…"
click at [419, 158] on button "Send" at bounding box center [431, 162] width 54 height 12
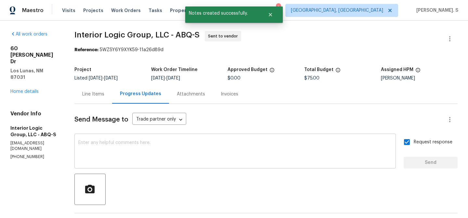
click at [235, 151] on textarea at bounding box center [235, 151] width 314 height 23
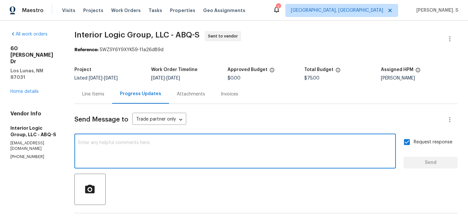
paste textarea "The Work Orders must include before-photos (both close-up and wide-angle) and a…"
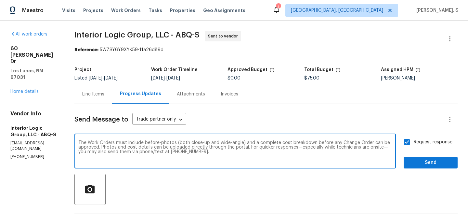
type textarea "The Work Orders must include before-photos (both close-up and wide-angle) and a…"
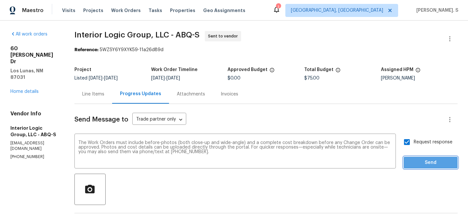
click at [425, 163] on span "Send" at bounding box center [431, 162] width 44 height 8
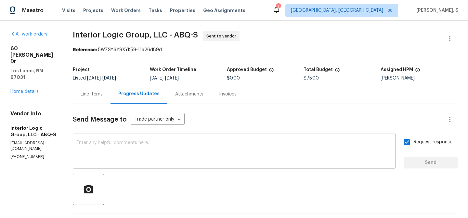
click at [179, 22] on div "All work orders 60 Turner Dr Los Lunas, NM 87031 Home details Vendor Info Inter…" at bounding box center [234, 201] width 468 height 362
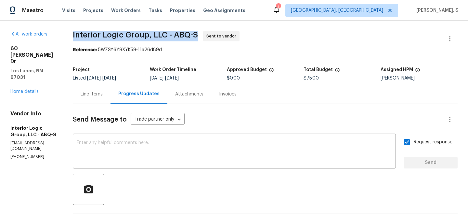
copy span "Interior Logic Group, LLC - ABQ-S"
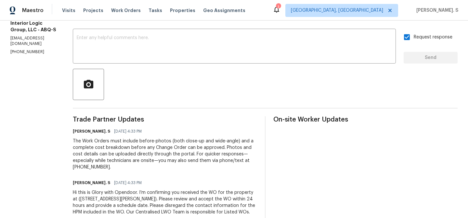
scroll to position [152, 0]
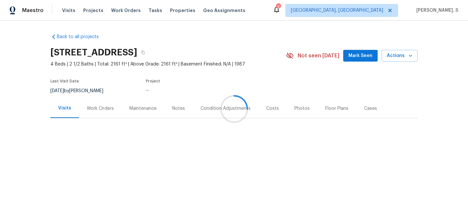
click at [99, 105] on div "Work Orders" at bounding box center [100, 108] width 27 height 7
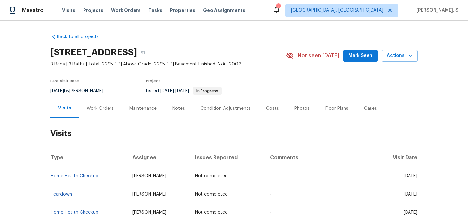
click at [102, 109] on div "Work Orders" at bounding box center [100, 108] width 27 height 7
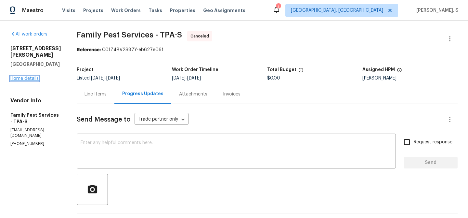
click at [36, 76] on link "Home details" at bounding box center [24, 78] width 28 height 5
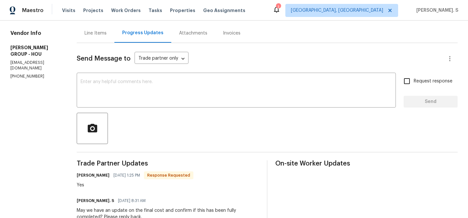
scroll to position [12, 0]
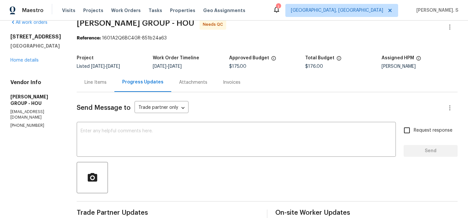
click at [97, 100] on div "Send Message to Trade partner only Trade partner only ​" at bounding box center [260, 108] width 366 height 16
click at [97, 92] on div "Line Items Progress Updates Attachments Invoices" at bounding box center [267, 83] width 381 height 20
click at [97, 78] on div "Line Items" at bounding box center [96, 82] width 38 height 19
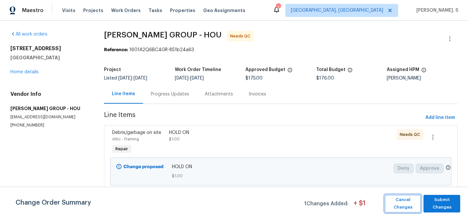
click at [404, 196] on span "Cancel Changes" at bounding box center [403, 203] width 30 height 15
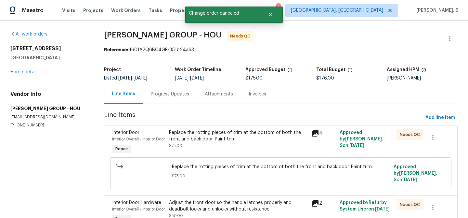
click at [202, 140] on div "Replace the rotting pieces of trim at the bottom of both the front and back doo…" at bounding box center [238, 135] width 138 height 13
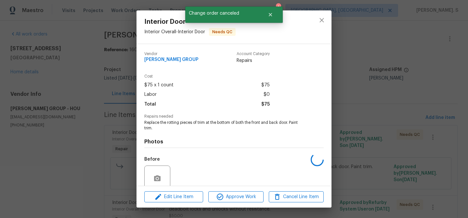
scroll to position [55, 0]
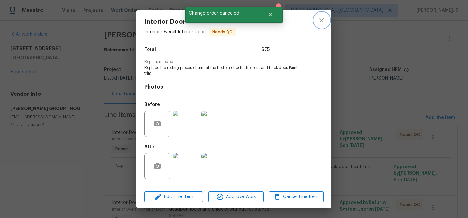
click at [321, 18] on icon "close" at bounding box center [322, 20] width 8 height 8
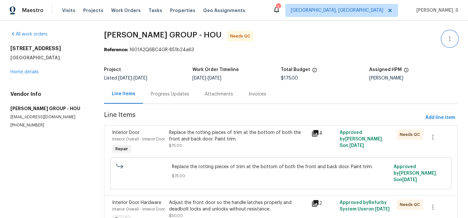
click at [453, 34] on button "button" at bounding box center [450, 39] width 16 height 16
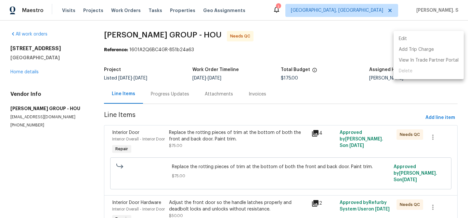
click at [431, 34] on li "Edit" at bounding box center [429, 38] width 70 height 11
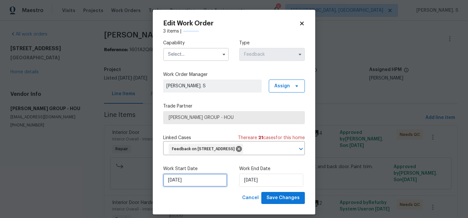
click at [177, 186] on input "9/30/2025" at bounding box center [195, 179] width 64 height 13
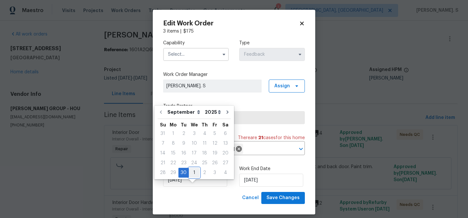
click at [193, 169] on div "1" at bounding box center [194, 172] width 11 height 9
type input "[DATE]"
select select "9"
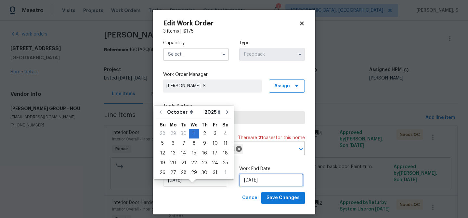
click at [260, 186] on input "10/2/2025" at bounding box center [271, 179] width 64 height 13
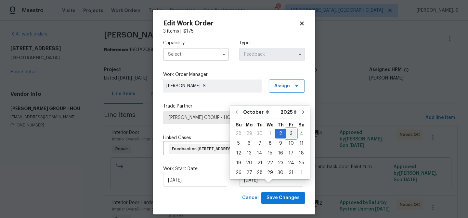
click at [289, 130] on div "3" at bounding box center [291, 133] width 11 height 9
type input "10/3/2025"
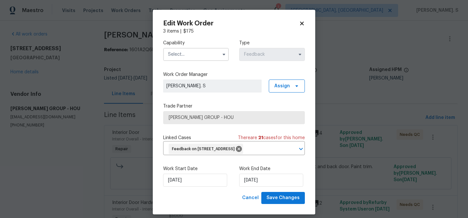
click at [192, 60] on input "text" at bounding box center [196, 54] width 66 height 13
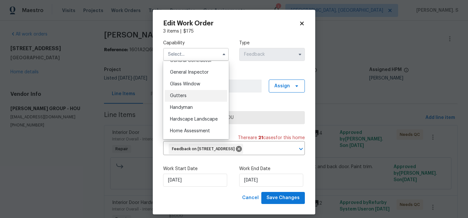
scroll to position [322, 0]
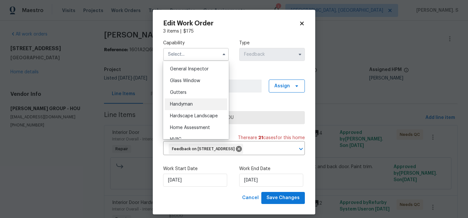
click at [189, 103] on span "Handyman" at bounding box center [181, 104] width 23 height 5
type input "Handyman"
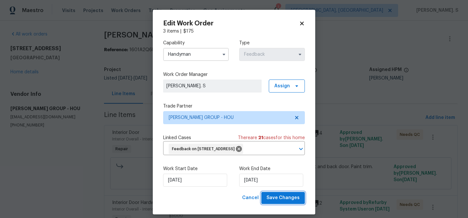
click at [277, 202] on span "Save Changes" at bounding box center [283, 197] width 33 height 8
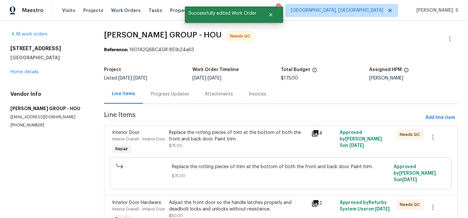
click at [199, 147] on div "Replace the rotting pieces of trim at the bottom of both the front and back doo…" at bounding box center [238, 139] width 138 height 20
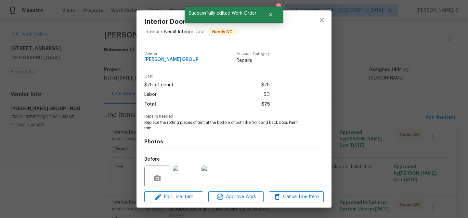
scroll to position [55, 0]
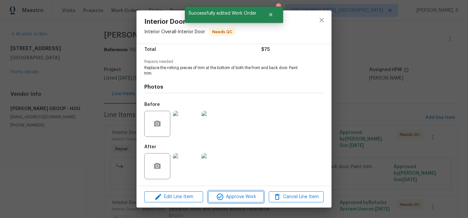
click at [230, 193] on span "Approve Work" at bounding box center [235, 197] width 51 height 8
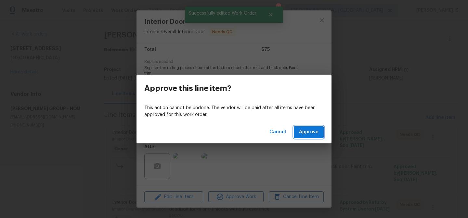
click at [305, 134] on span "Approve" at bounding box center [309, 132] width 20 height 8
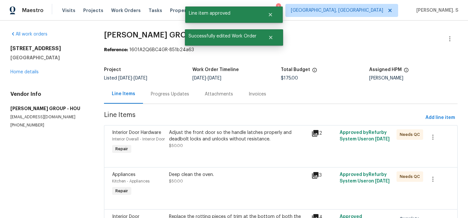
click at [207, 137] on div "Adjust the front door so the handle latches properly and deadbolt locks and unl…" at bounding box center [238, 135] width 138 height 13
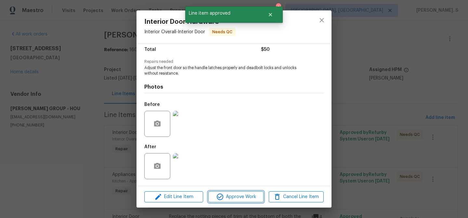
click at [228, 196] on span "Approve Work" at bounding box center [235, 197] width 51 height 8
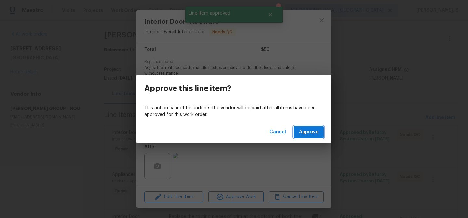
click at [313, 131] on span "Approve" at bounding box center [309, 132] width 20 height 8
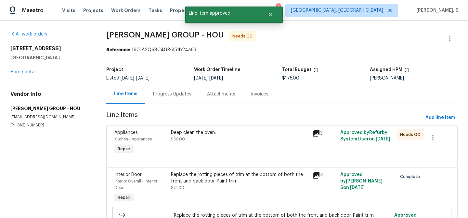
click at [195, 147] on div "Deep clean the oven. $50.00" at bounding box center [239, 142] width 141 height 30
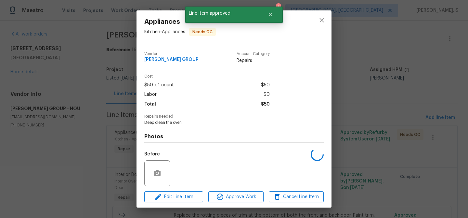
scroll to position [49, 0]
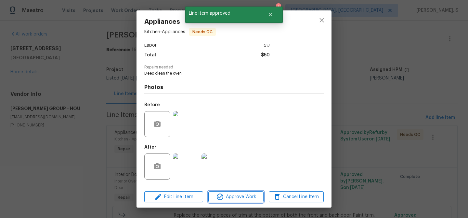
click at [231, 194] on span "Approve Work" at bounding box center [235, 197] width 51 height 8
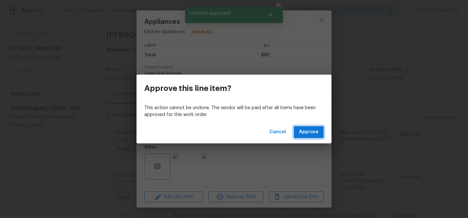
click at [308, 126] on button "Approve" at bounding box center [309, 132] width 30 height 12
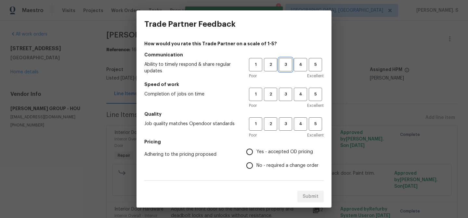
click at [288, 63] on span "3" at bounding box center [286, 64] width 12 height 7
click at [291, 102] on div "Poor Excellent" at bounding box center [286, 105] width 75 height 7
click at [287, 94] on span "3" at bounding box center [286, 93] width 12 height 7
click at [285, 128] on button "3" at bounding box center [285, 123] width 13 height 13
click at [277, 158] on label "Yes - accepted OD pricing" at bounding box center [281, 152] width 76 height 14
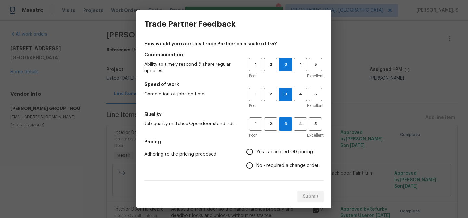
click at [257, 158] on input "Yes - accepted OD pricing" at bounding box center [250, 152] width 14 height 14
radio input "true"
click at [277, 157] on label "Yes - accepted OD pricing" at bounding box center [281, 152] width 76 height 14
click at [257, 157] on input "Yes - accepted OD pricing" at bounding box center [250, 152] width 14 height 14
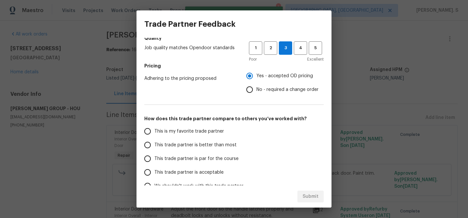
click at [233, 159] on span "This trade partner is par for the course" at bounding box center [196, 158] width 84 height 7
click at [154, 159] on input "This trade partner is par for the course" at bounding box center [148, 159] width 14 height 14
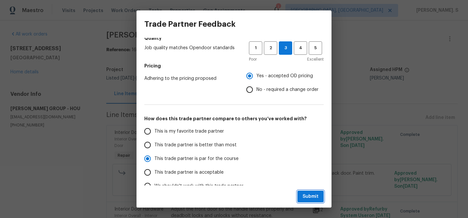
click at [307, 194] on span "Submit" at bounding box center [311, 196] width 16 height 8
radio input "true"
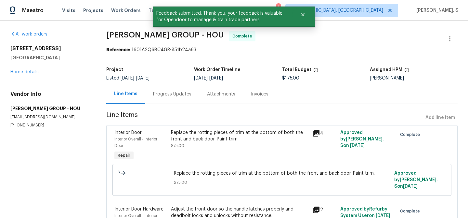
click at [168, 89] on div "Progress Updates" at bounding box center [172, 93] width 54 height 19
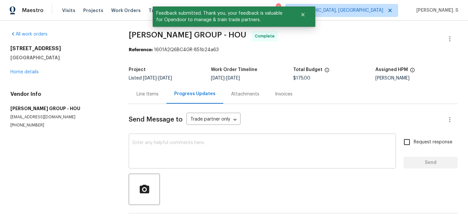
click at [171, 162] on textarea at bounding box center [262, 151] width 259 height 23
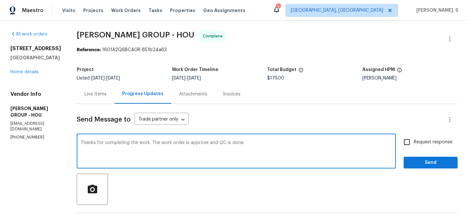
click at [203, 141] on textarea "Thanks for completing the work. The work order is approve and QC is done." at bounding box center [237, 151] width 312 height 23
type textarea "Thanks for completing the work. The work order is approved and QC is done."
click at [418, 139] on span "Request response" at bounding box center [433, 142] width 39 height 7
click at [414, 139] on input "Request response" at bounding box center [407, 142] width 14 height 14
checkbox input "true"
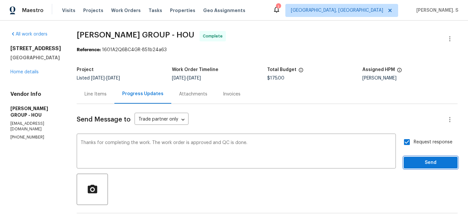
click at [413, 159] on span "Send" at bounding box center [431, 162] width 44 height 8
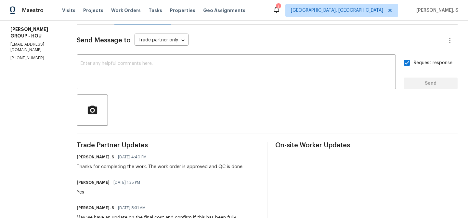
scroll to position [86, 0]
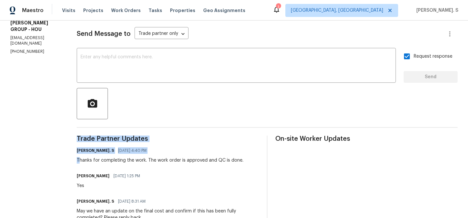
drag, startPoint x: 77, startPoint y: 159, endPoint x: 268, endPoint y: 160, distance: 191.5
copy div "Trade Partner Updates Glory Joyce. S 10/03/2025 4:40 PM T"
click at [182, 175] on div "Jesus Ramon Bonalde 10/03/2025 1:25 PM Yes" at bounding box center [168, 180] width 182 height 18
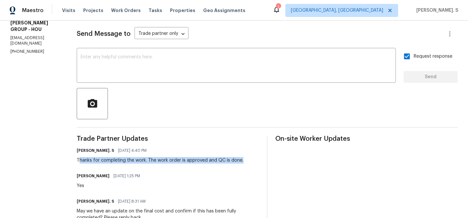
drag, startPoint x: 77, startPoint y: 159, endPoint x: 252, endPoint y: 159, distance: 174.6
click at [252, 159] on div "Glory Joyce. S 10/03/2025 4:40 PM Thanks for completing the work. The work orde…" at bounding box center [168, 155] width 182 height 18
copy div "hanks for completing the work. The work order is approved and QC is done."
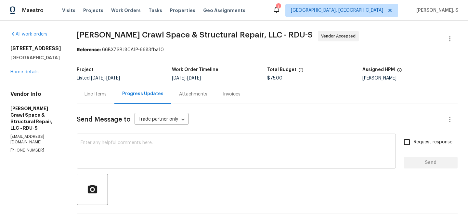
scroll to position [76, 0]
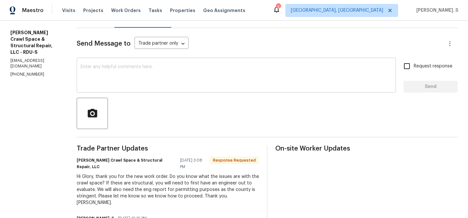
click at [152, 91] on div "x ​" at bounding box center [236, 75] width 319 height 33
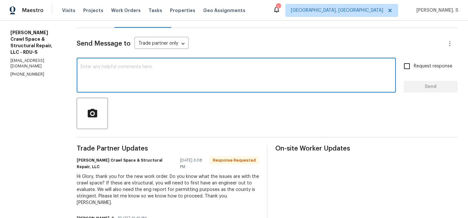
click at [148, 73] on textarea at bounding box center [237, 75] width 312 height 23
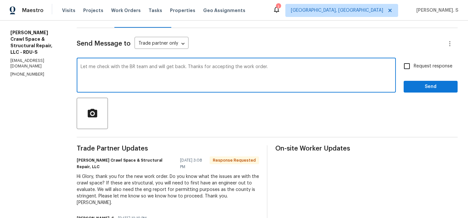
type textarea "Let me check with the BR team and will get back. Thanks for accepting the work …"
click at [146, 193] on div "Hi Glory, thank you for the new work order. Do you know what the issues are wit…" at bounding box center [168, 189] width 182 height 33
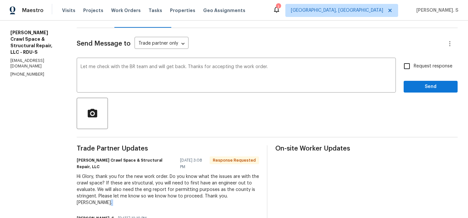
click at [146, 193] on div "Hi Glory, thank you for the new work order. Do you know what the issues are wit…" at bounding box center [168, 189] width 182 height 33
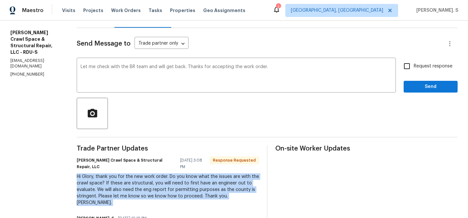
copy div "Hi Glory, thank you for the new work order. Do you know what the issues are wit…"
click at [412, 73] on input "Request response" at bounding box center [407, 66] width 14 height 14
checkbox input "true"
click at [414, 90] on span "Send" at bounding box center [431, 87] width 44 height 8
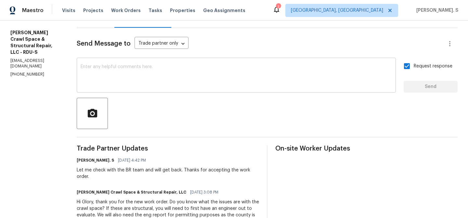
scroll to position [0, 0]
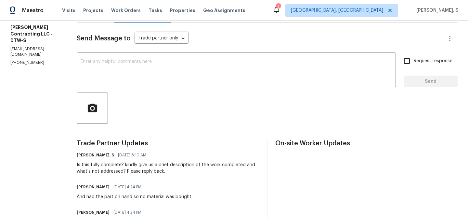
scroll to position [119, 0]
